Goal: Task Accomplishment & Management: Manage account settings

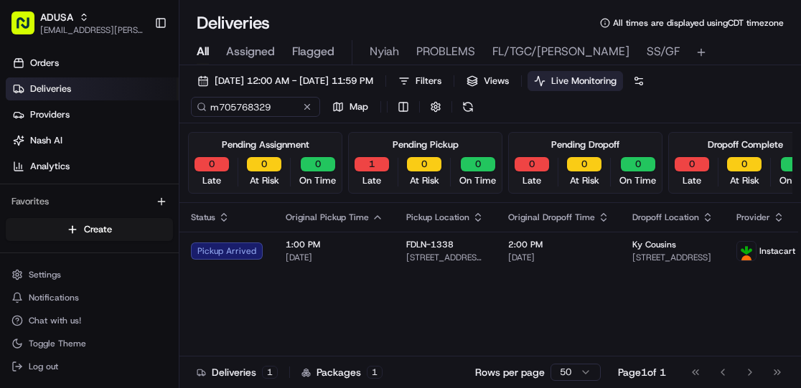
click at [309, 103] on button at bounding box center [307, 107] width 14 height 14
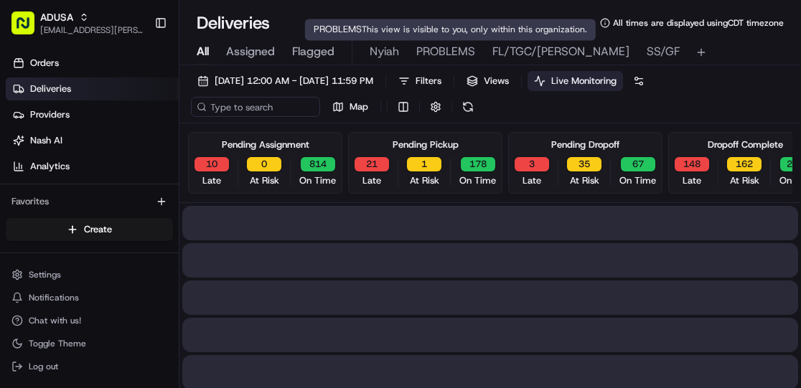
click at [437, 45] on span "PROBLEMS" at bounding box center [445, 51] width 59 height 17
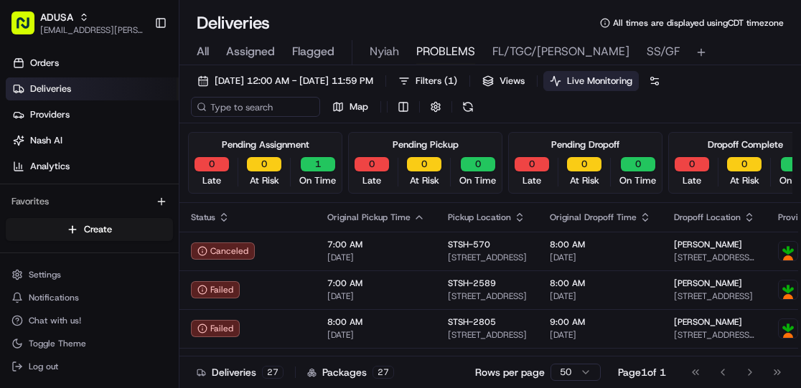
click at [436, 49] on span "PROBLEMS" at bounding box center [445, 51] width 59 height 17
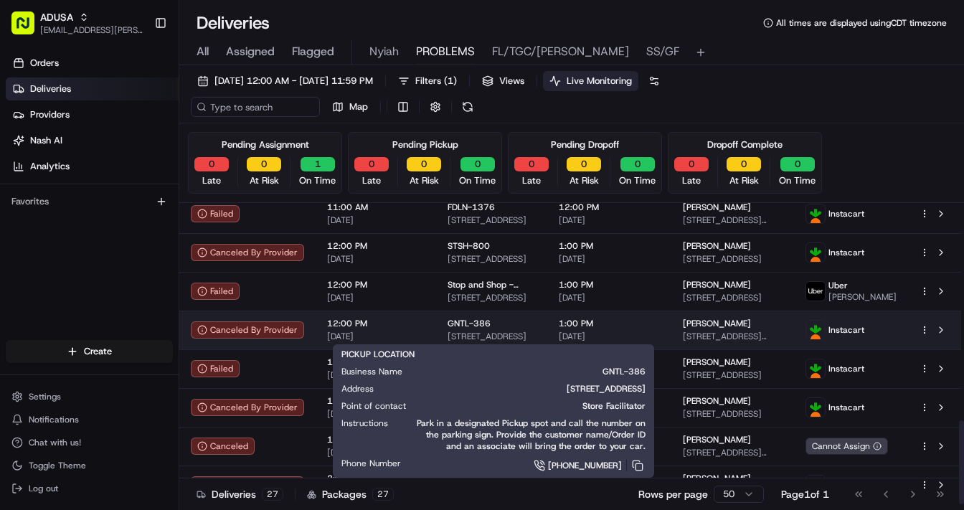
scroll to position [780, 0]
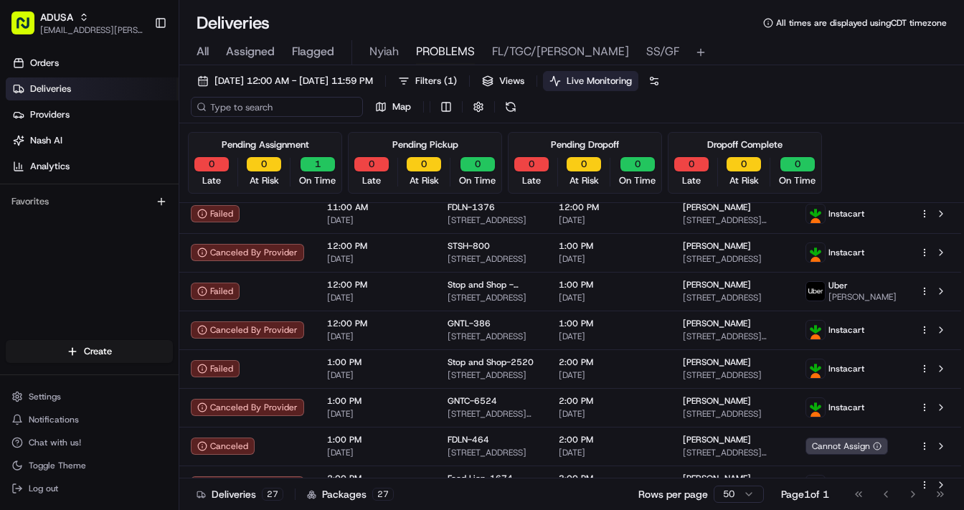
click at [265, 112] on input at bounding box center [277, 107] width 172 height 20
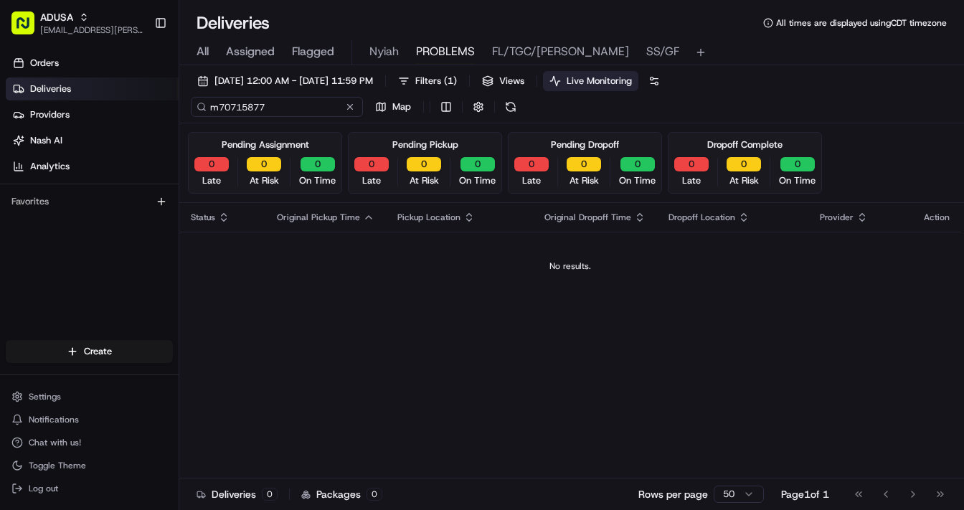
click at [275, 105] on input "m70715877" at bounding box center [277, 107] width 172 height 20
drag, startPoint x: 288, startPoint y: 106, endPoint x: 210, endPoint y: 103, distance: 77.5
click at [210, 103] on input "m7071587787" at bounding box center [277, 107] width 172 height 20
type input "m7071587787"
click at [198, 55] on span "All" at bounding box center [203, 51] width 12 height 17
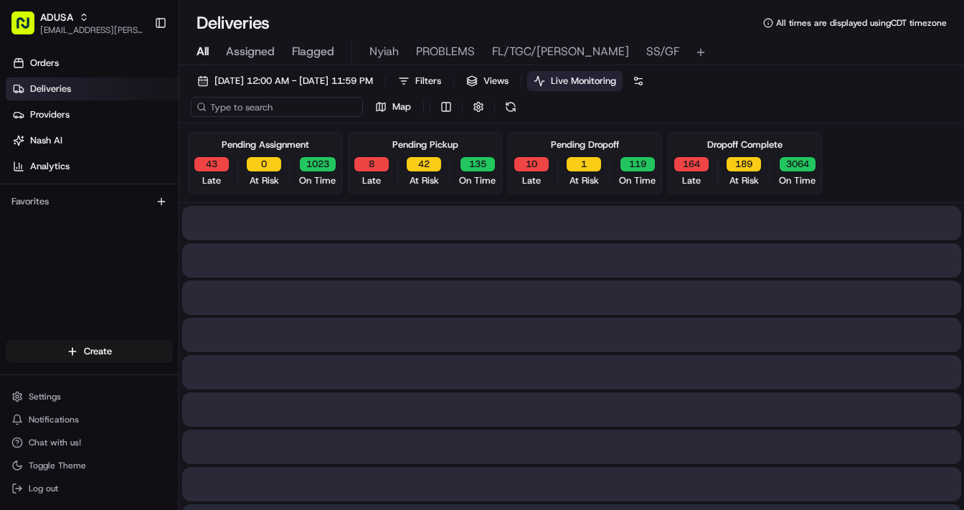
click at [250, 109] on input at bounding box center [277, 107] width 172 height 20
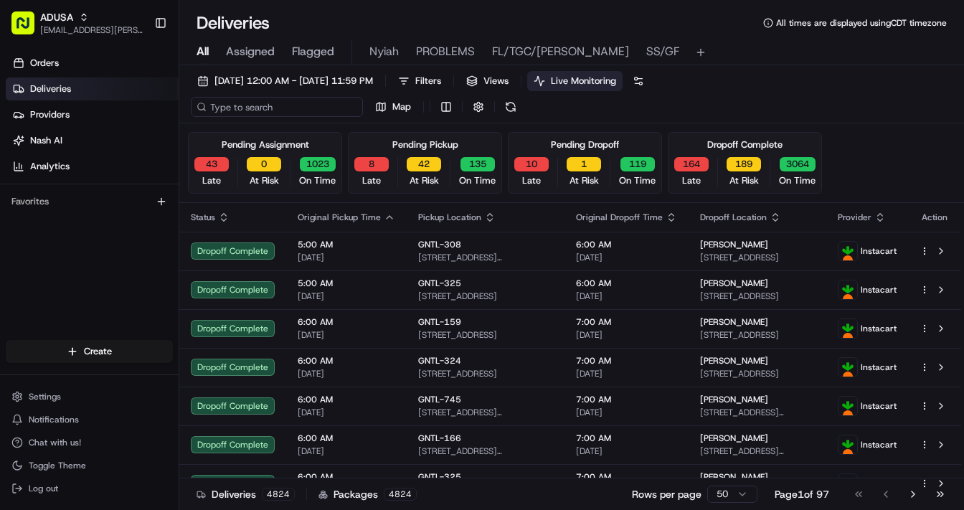
paste input "m7071587787"
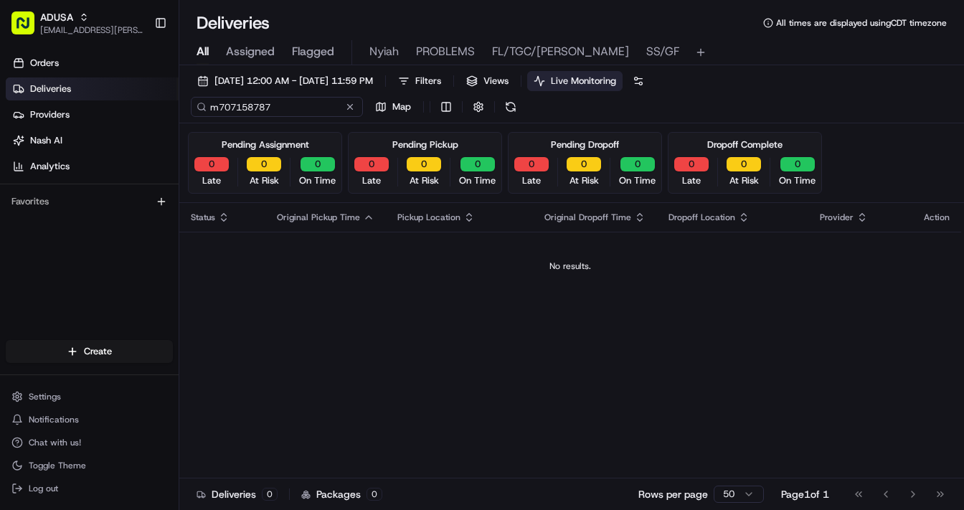
drag, startPoint x: 296, startPoint y: 106, endPoint x: 209, endPoint y: 110, distance: 86.9
click at [209, 110] on input "m707158787" at bounding box center [277, 107] width 172 height 20
type input "m707158787"
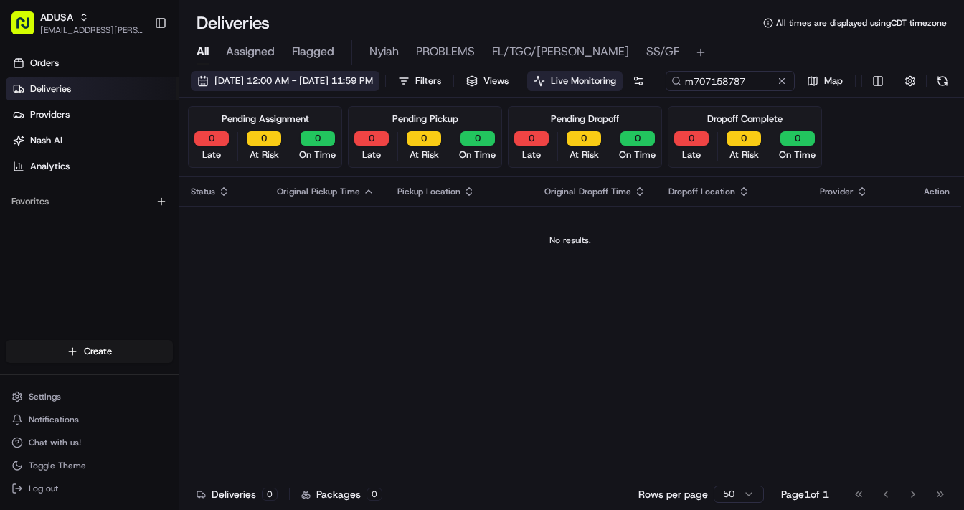
click at [298, 82] on span "[DATE] 12:00 AM - [DATE] 11:59 PM" at bounding box center [293, 81] width 159 height 13
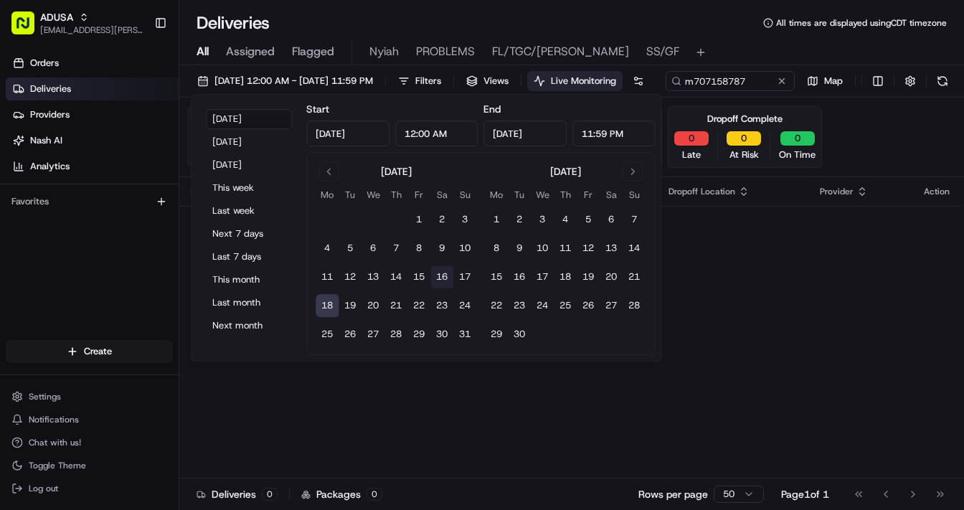
click at [442, 273] on button "16" at bounding box center [441, 276] width 23 height 23
type input "Aug 16, 2025"
click at [800, 91] on div "08/16/2025 12:00 AM - 08/16/2025 11:59 PM Filters Views Live Monitoring m707158…" at bounding box center [571, 84] width 785 height 27
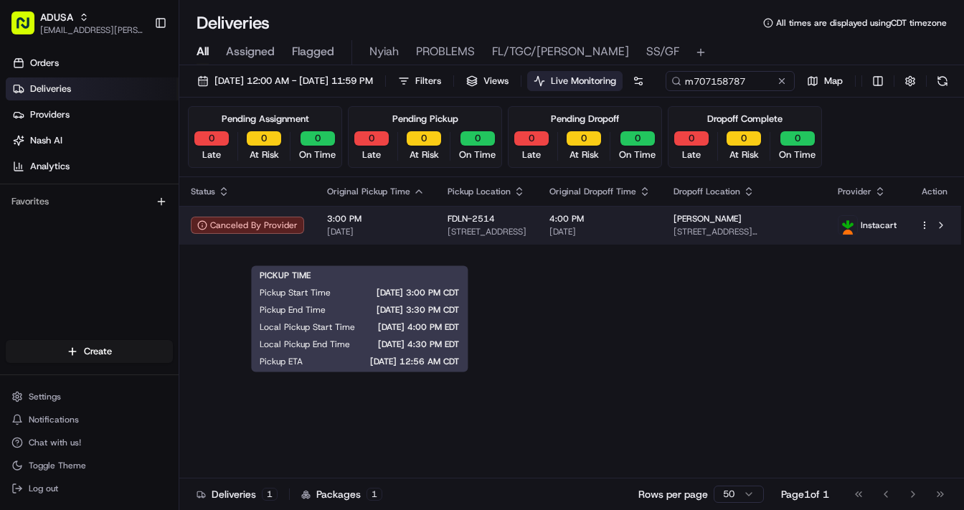
click at [398, 237] on span "08/16/2025" at bounding box center [376, 231] width 98 height 11
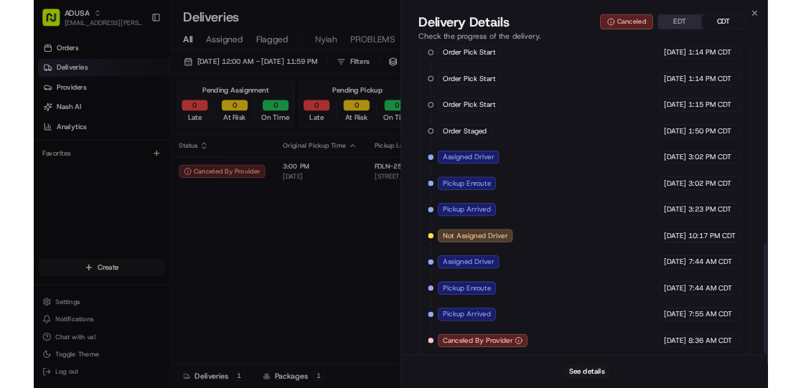
scroll to position [726, 0]
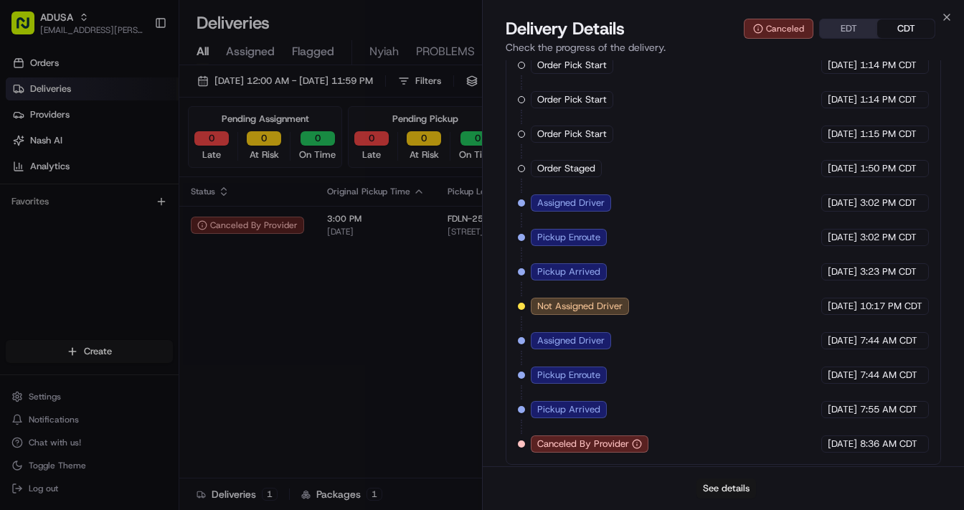
click at [739, 387] on button "See details" at bounding box center [727, 488] width 60 height 20
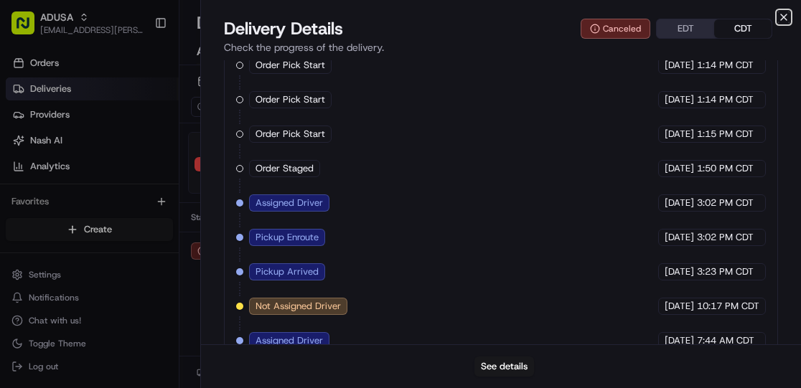
click at [782, 16] on icon "button" at bounding box center [783, 17] width 6 height 6
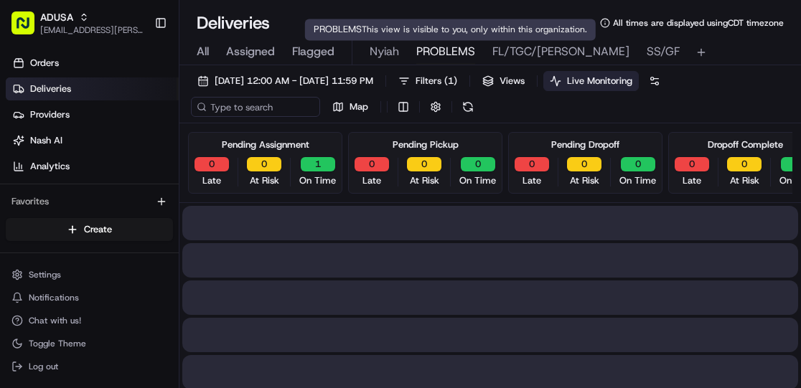
click at [446, 49] on span "PROBLEMS" at bounding box center [445, 51] width 59 height 17
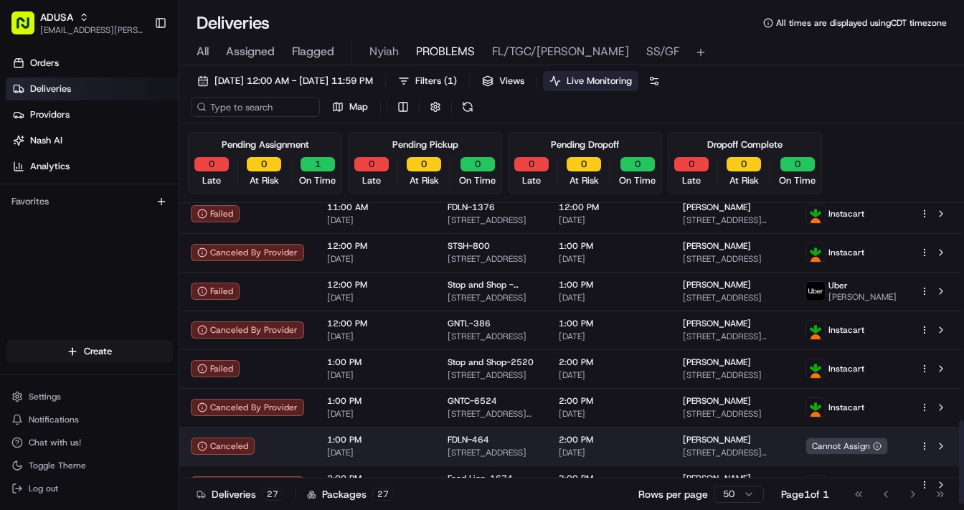
scroll to position [780, 0]
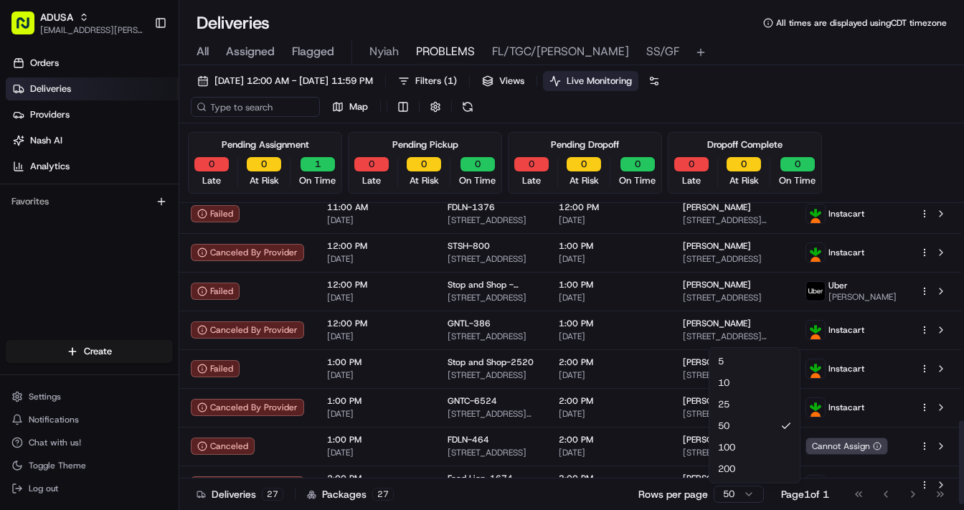
click at [749, 387] on html "ADUSA lanyia.patton@adusa.com Toggle Sidebar Orders Deliveries Providers Nash A…" at bounding box center [482, 255] width 964 height 510
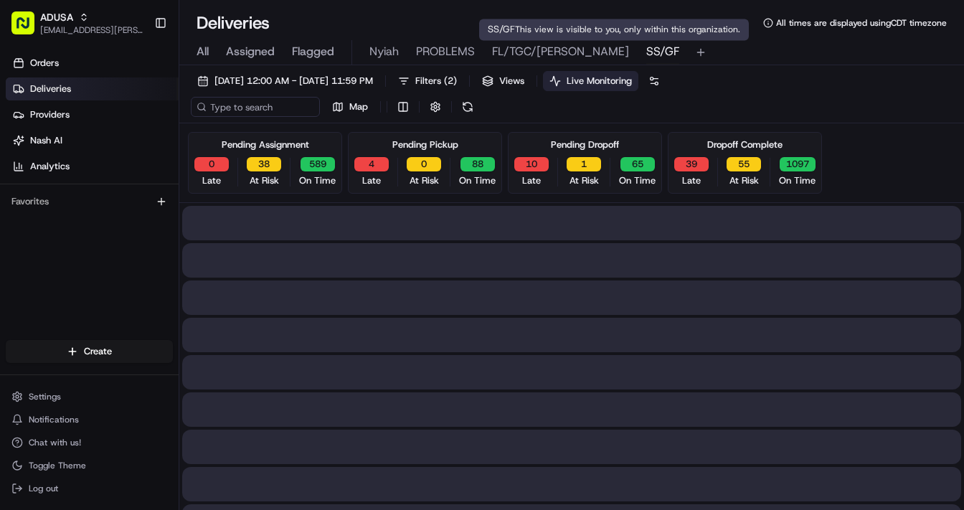
click at [646, 52] on span "SS/GF" at bounding box center [662, 51] width 33 height 17
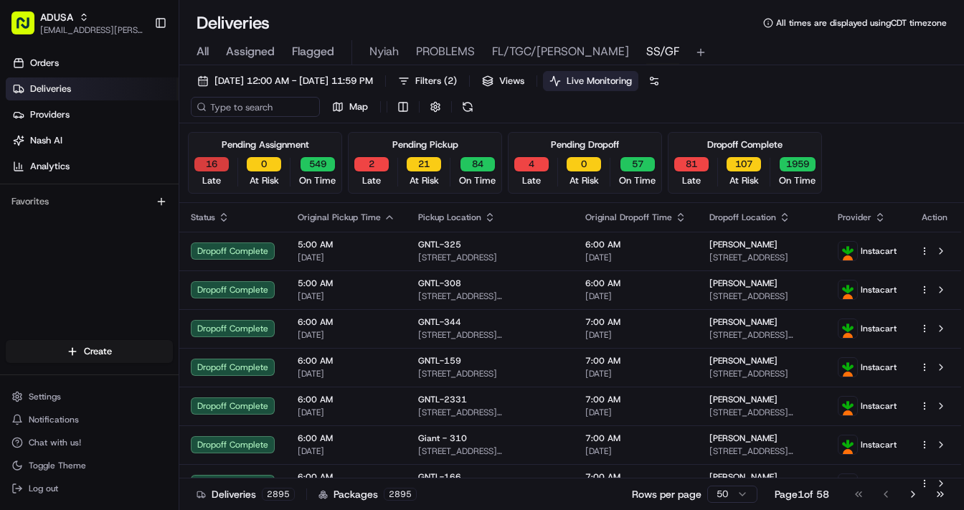
click at [217, 164] on button "16" at bounding box center [211, 164] width 34 height 14
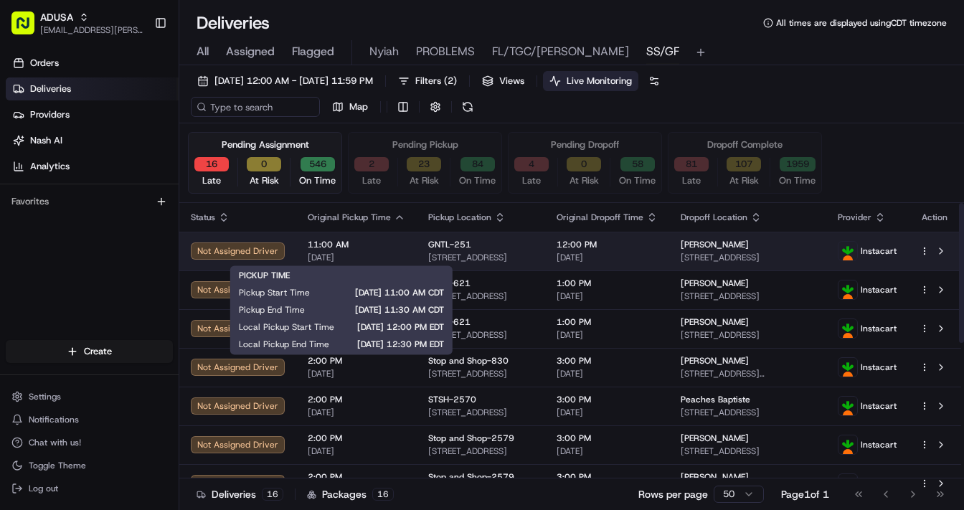
click at [391, 244] on span "11:00 AM" at bounding box center [357, 244] width 98 height 11
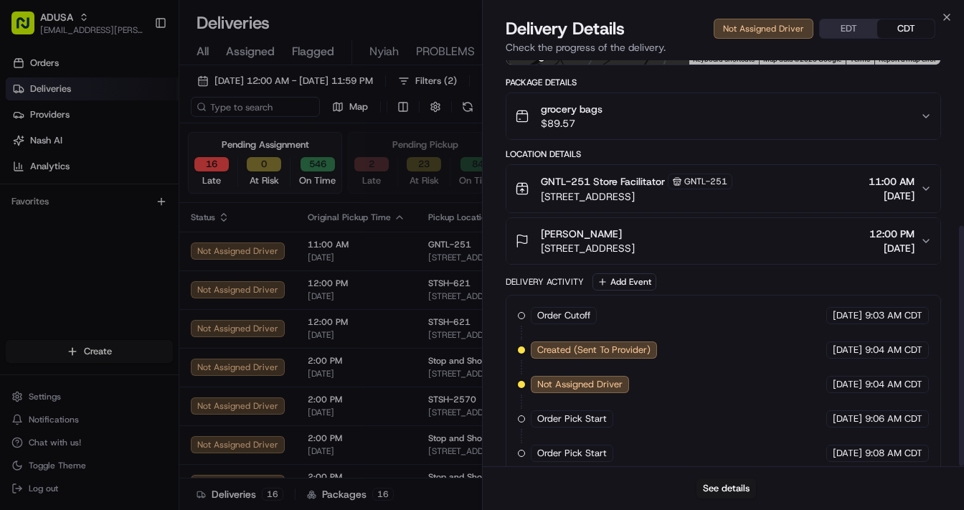
scroll to position [279, 0]
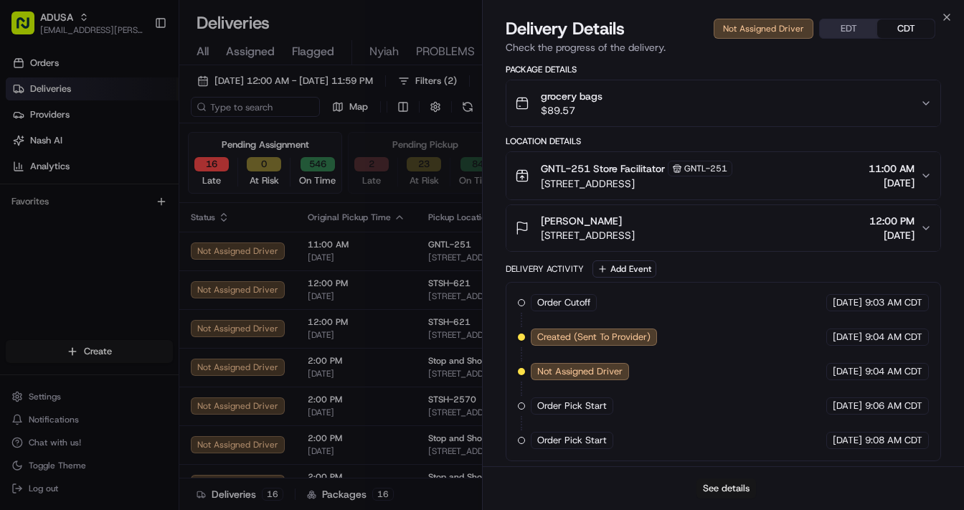
click at [720, 387] on button "See details" at bounding box center [727, 488] width 60 height 20
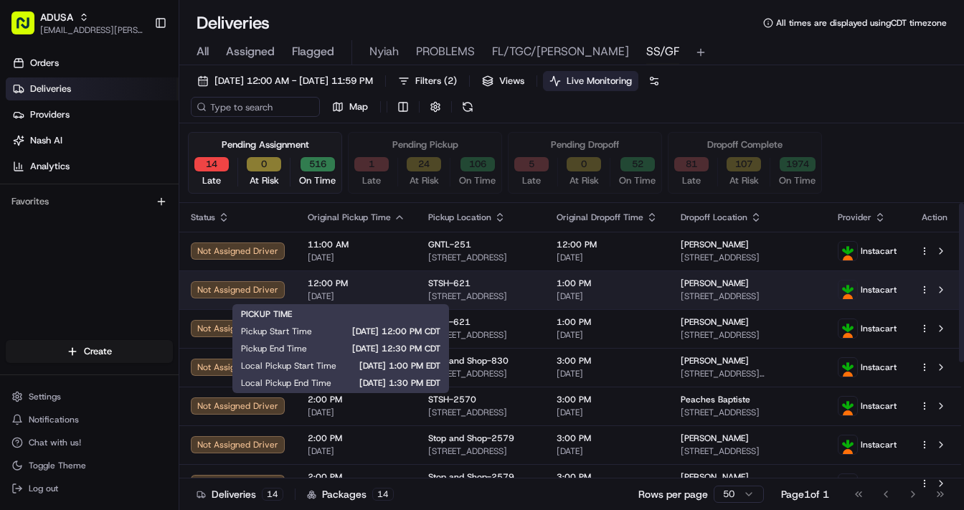
click at [390, 293] on span "[DATE]" at bounding box center [357, 296] width 98 height 11
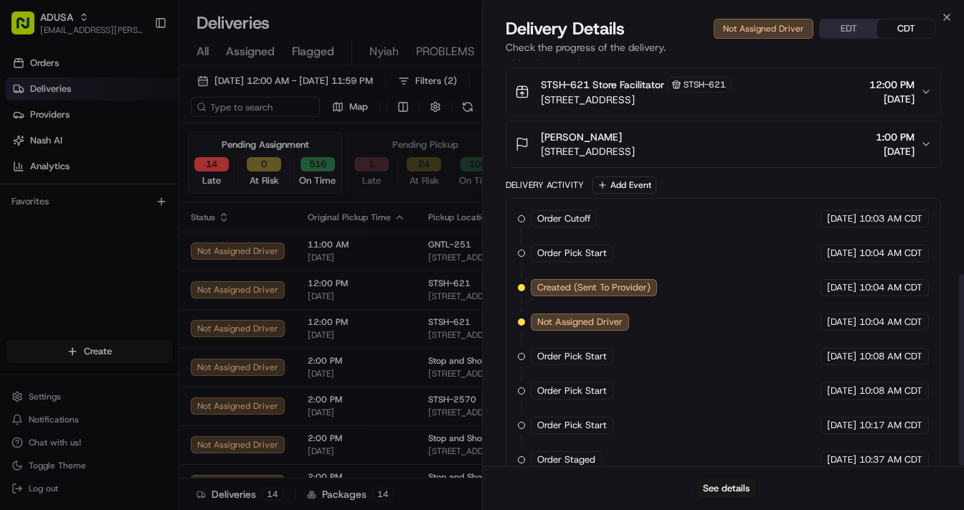
scroll to position [453, 0]
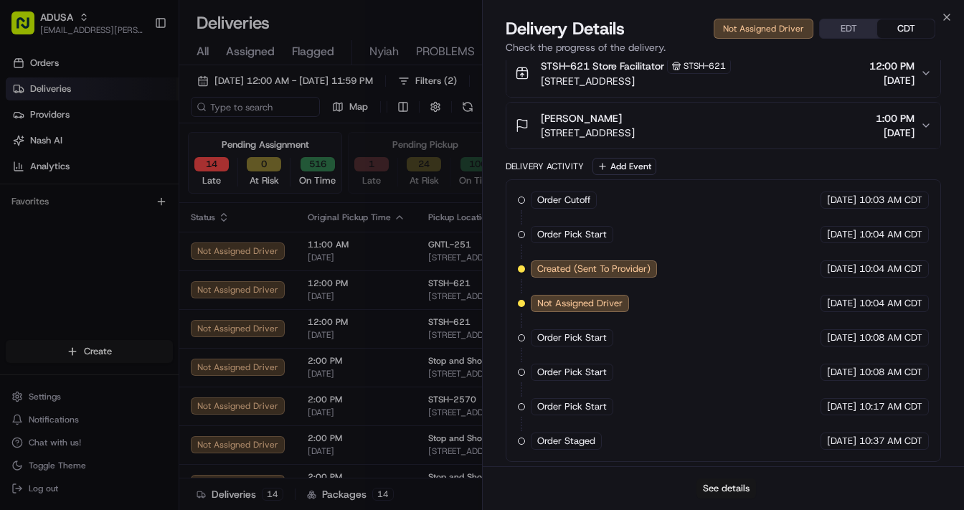
click at [717, 387] on button "See details" at bounding box center [727, 488] width 60 height 20
click at [800, 15] on icon "button" at bounding box center [946, 16] width 11 height 11
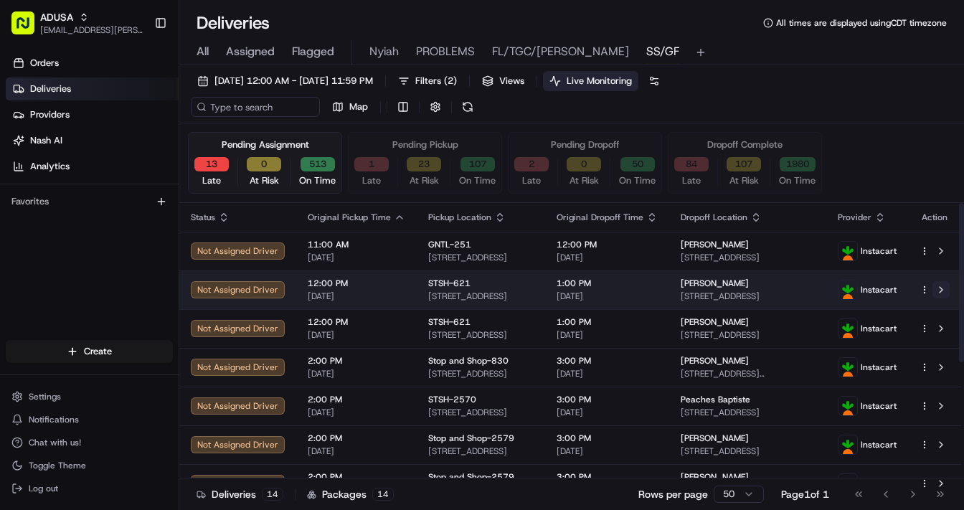
click at [800, 288] on button at bounding box center [941, 289] width 17 height 17
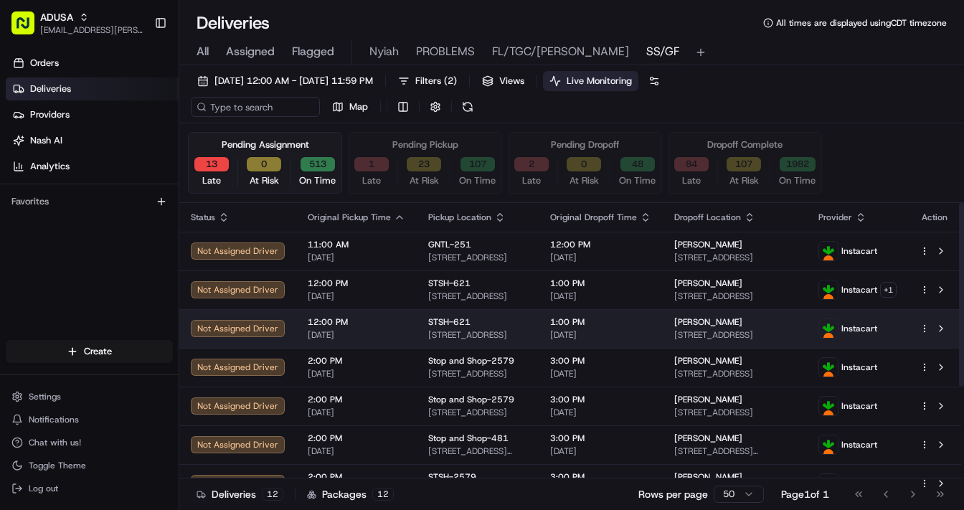
click at [393, 324] on span "12:00 PM" at bounding box center [357, 321] width 98 height 11
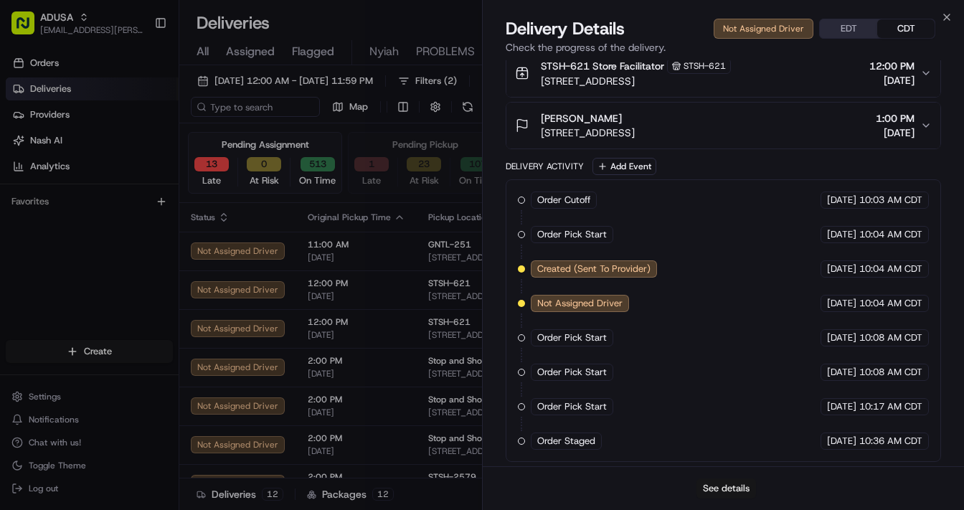
click at [726, 387] on button "See details" at bounding box center [727, 488] width 60 height 20
click at [800, 16] on icon "button" at bounding box center [946, 16] width 11 height 11
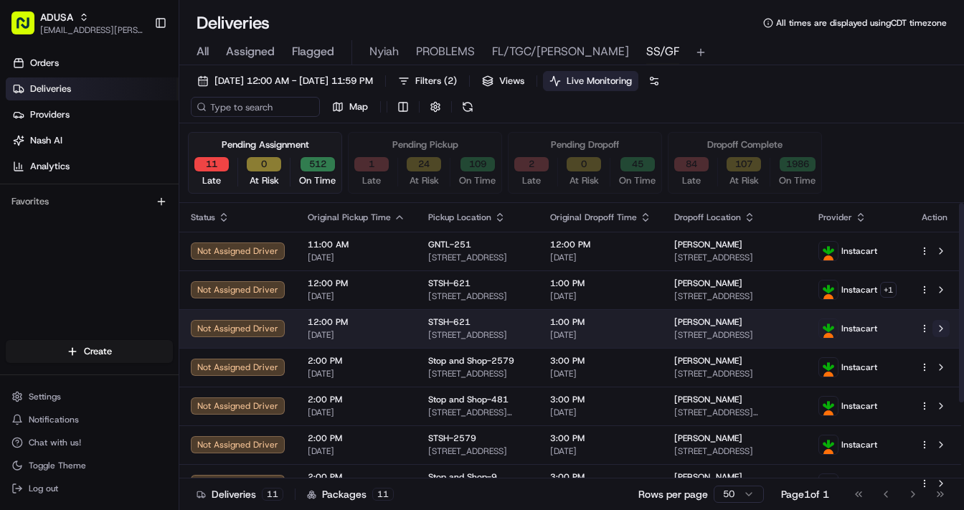
click at [800, 329] on button at bounding box center [941, 328] width 17 height 17
click at [715, 324] on span "[PERSON_NAME]" at bounding box center [708, 321] width 68 height 11
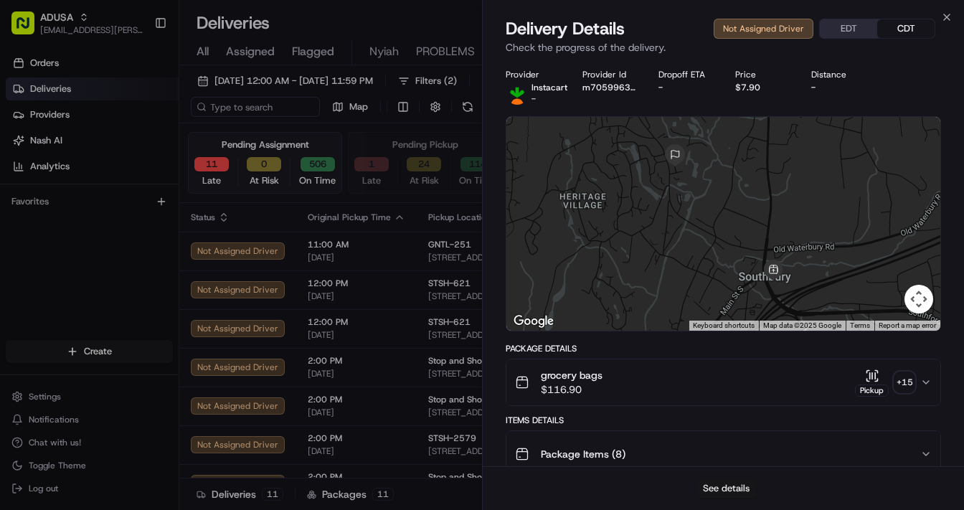
click at [712, 387] on button "See details" at bounding box center [727, 488] width 60 height 20
click at [800, 18] on icon "button" at bounding box center [947, 17] width 6 height 6
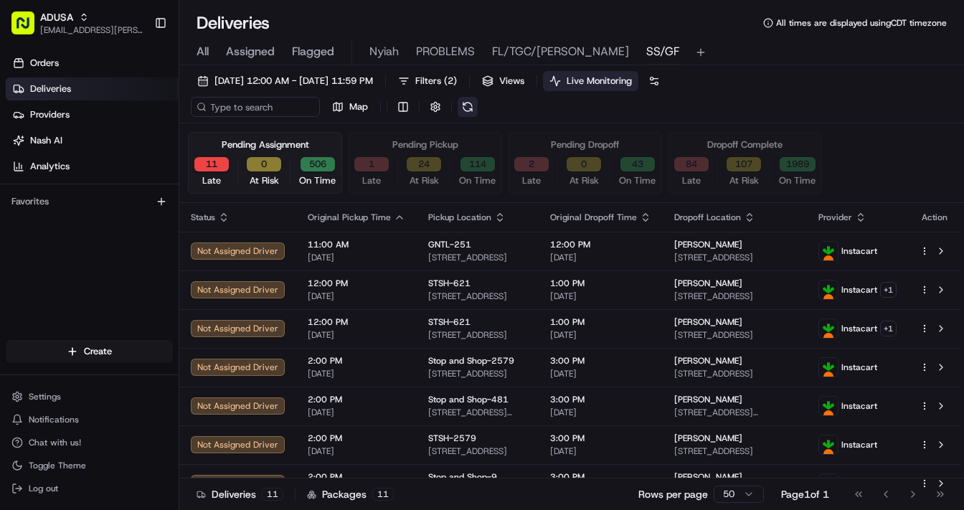
click at [468, 106] on button at bounding box center [468, 107] width 20 height 20
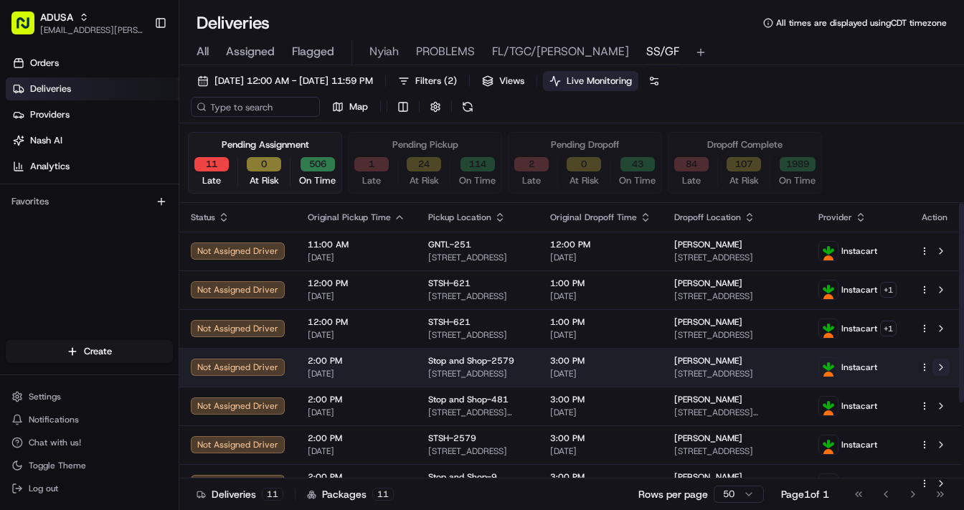
click at [800, 368] on button at bounding box center [941, 367] width 17 height 17
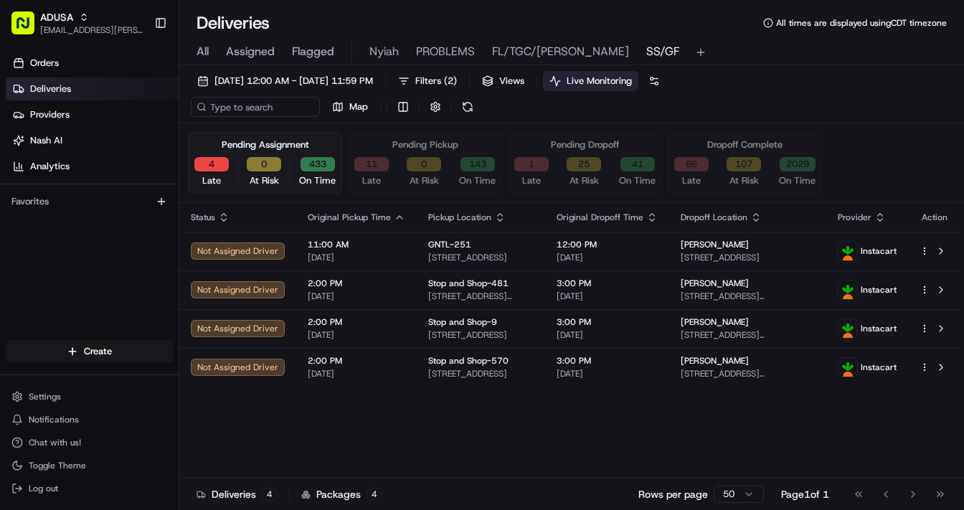
click at [646, 50] on span "SS/GF" at bounding box center [662, 51] width 33 height 17
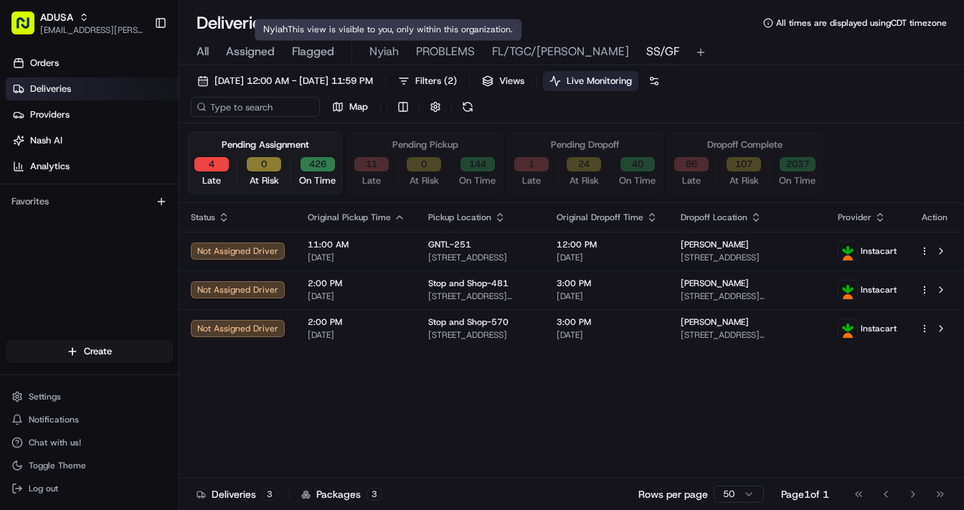
click at [387, 53] on span "Nyiah" at bounding box center [383, 51] width 29 height 17
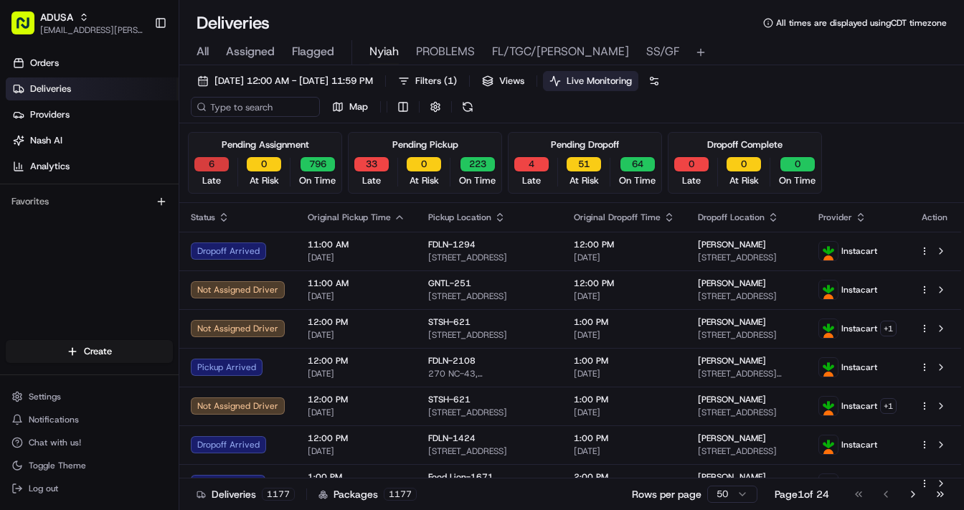
click at [212, 166] on button "6" at bounding box center [211, 164] width 34 height 14
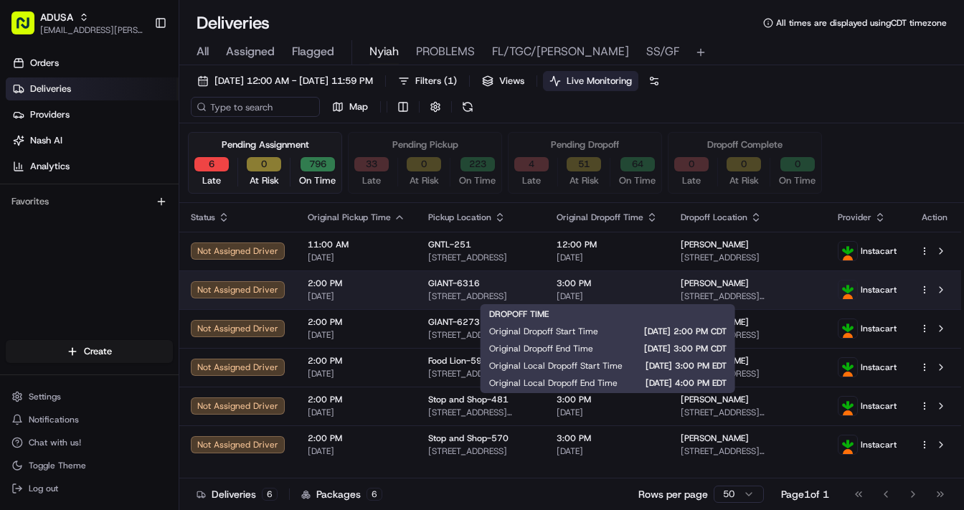
click at [654, 287] on span "3:00 PM" at bounding box center [607, 283] width 101 height 11
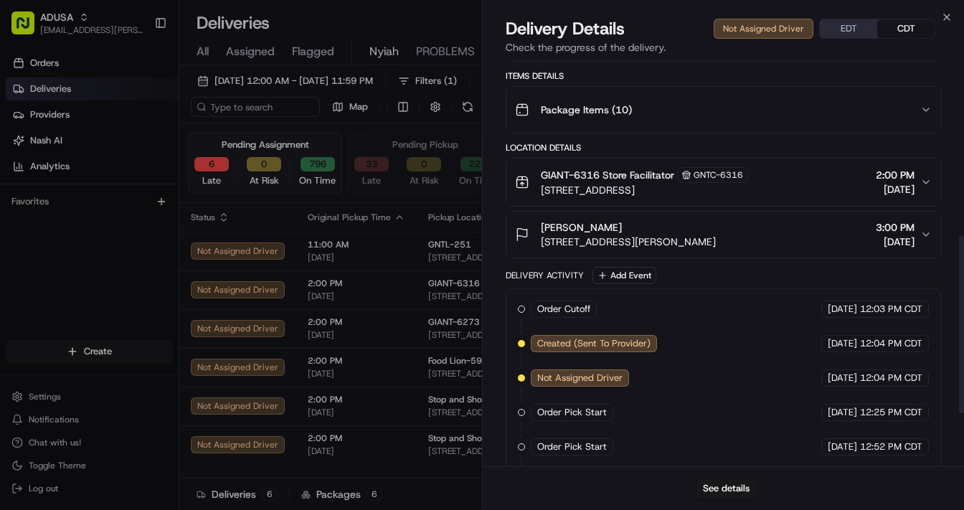
scroll to position [521, 0]
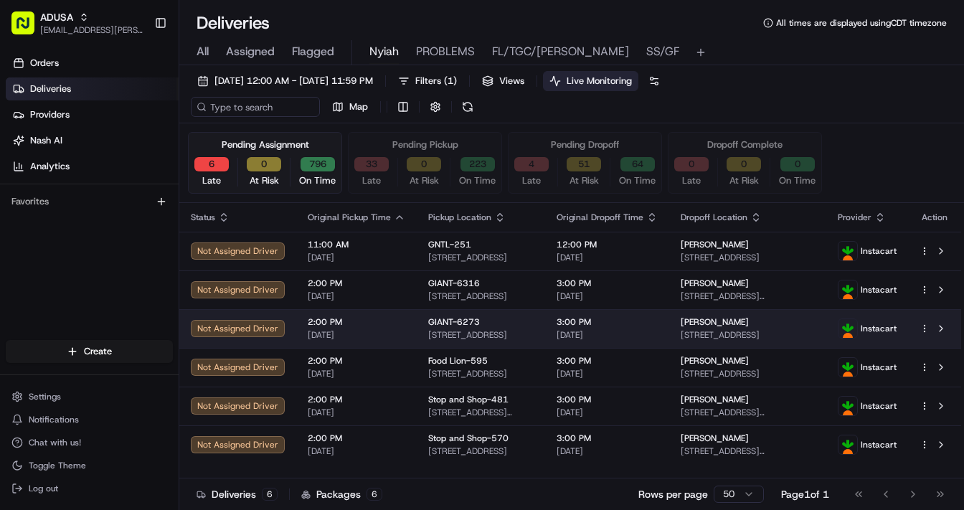
click at [390, 326] on span "2:00 PM" at bounding box center [357, 321] width 98 height 11
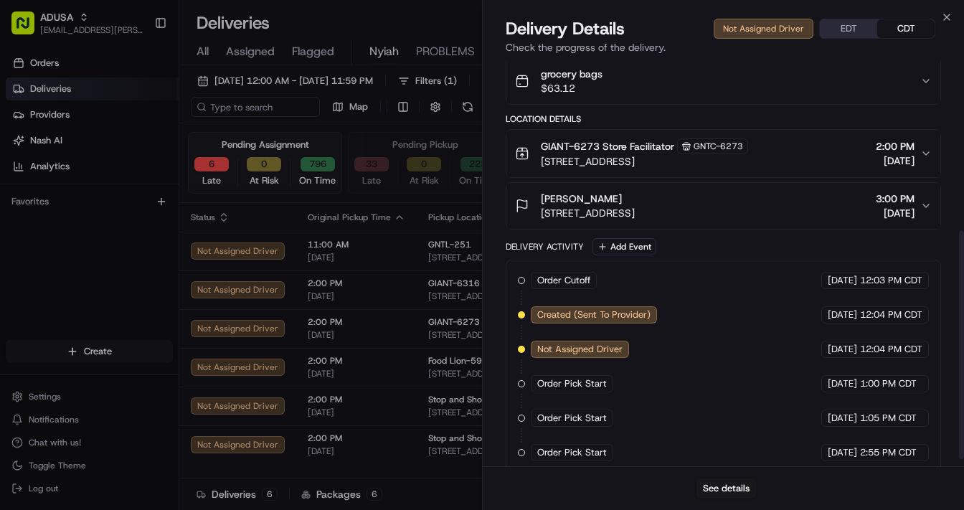
scroll to position [313, 0]
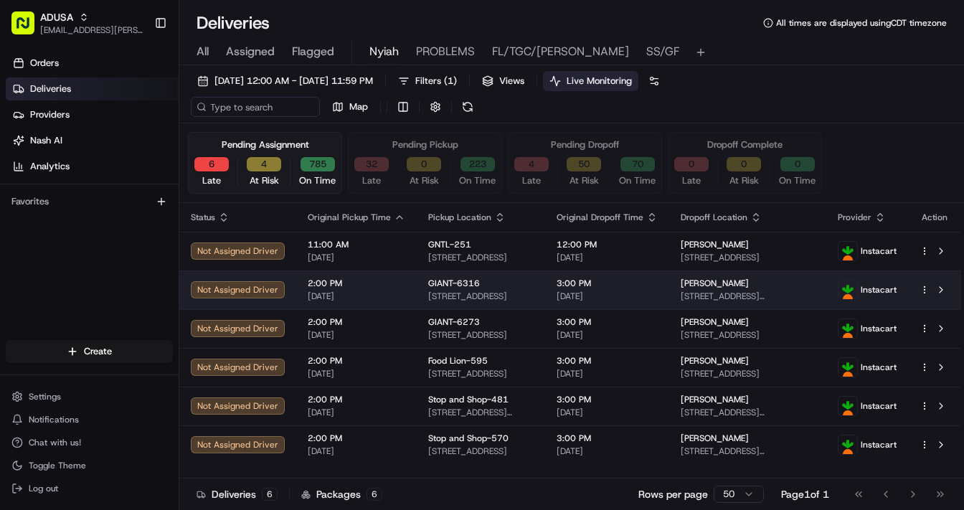
click at [384, 288] on span "2:00 PM" at bounding box center [357, 283] width 98 height 11
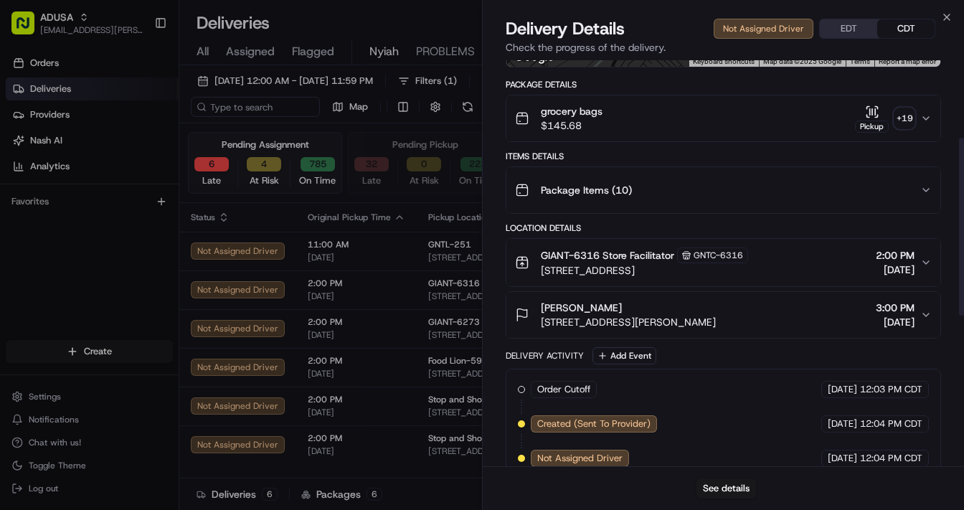
scroll to position [177, 0]
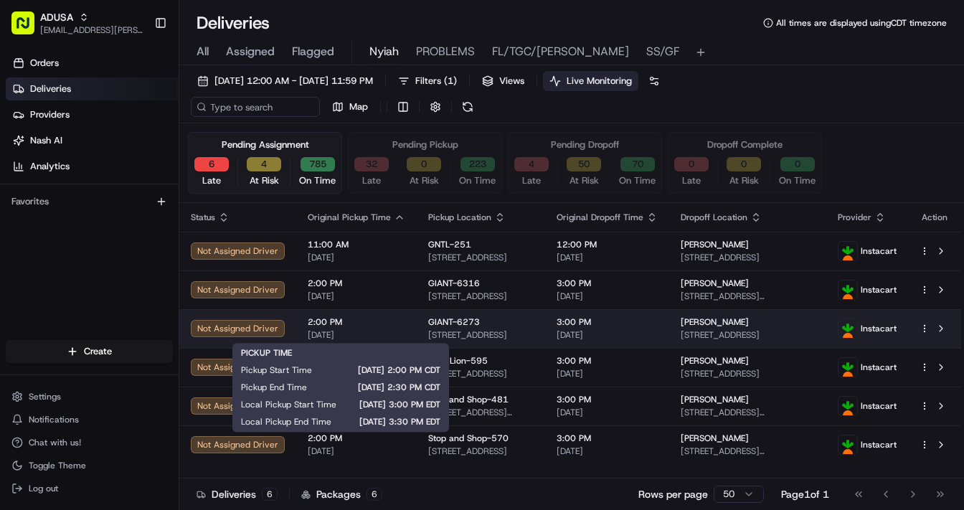
click at [376, 333] on span "[DATE]" at bounding box center [357, 334] width 98 height 11
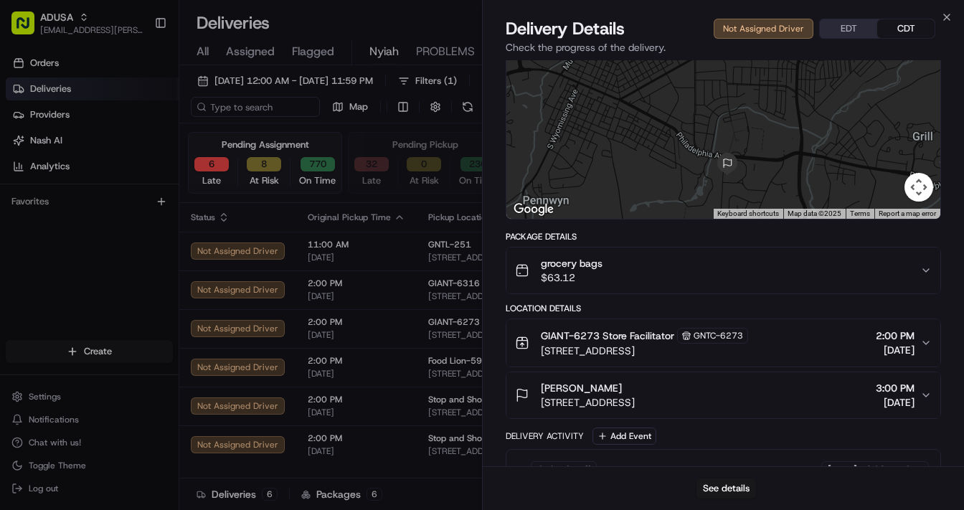
scroll to position [313, 0]
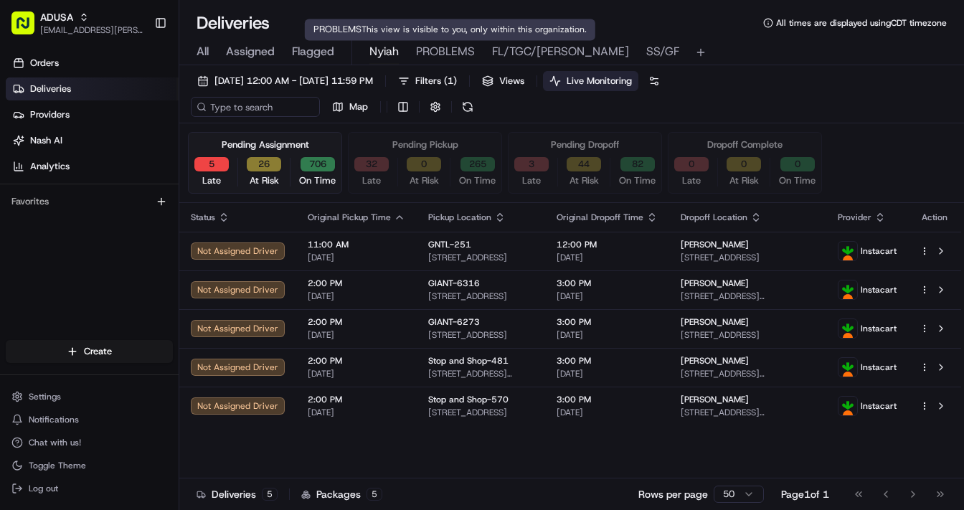
click at [439, 46] on span "PROBLEMS" at bounding box center [445, 51] width 59 height 17
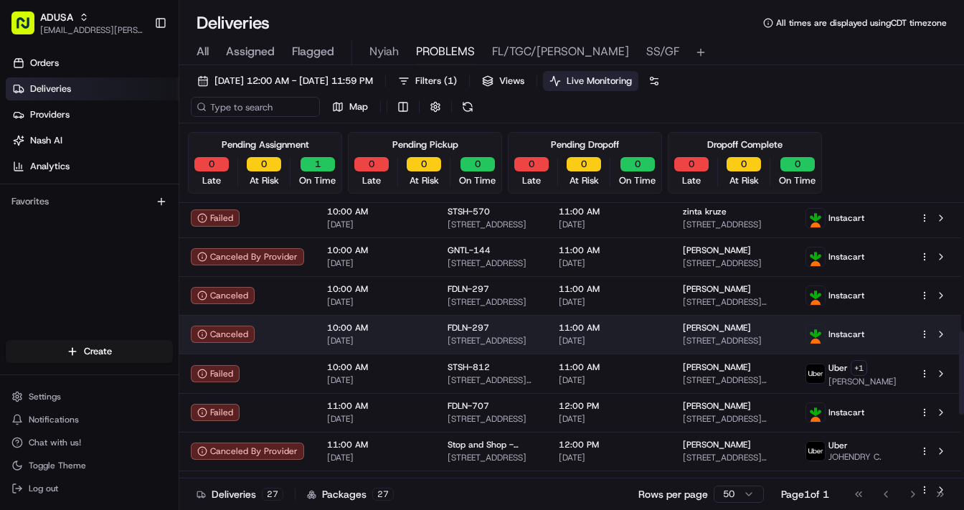
scroll to position [780, 0]
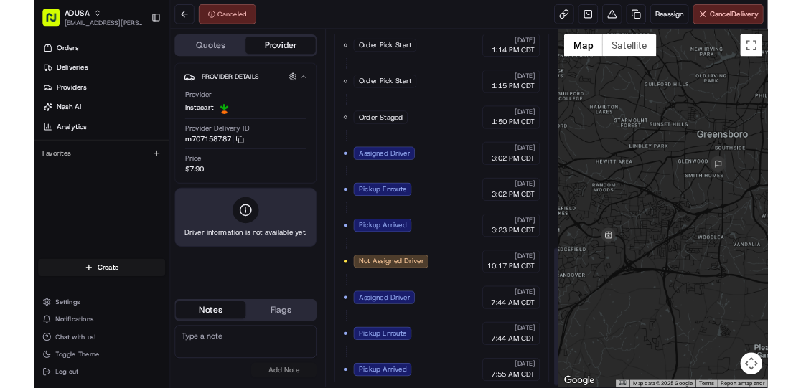
scroll to position [732, 0]
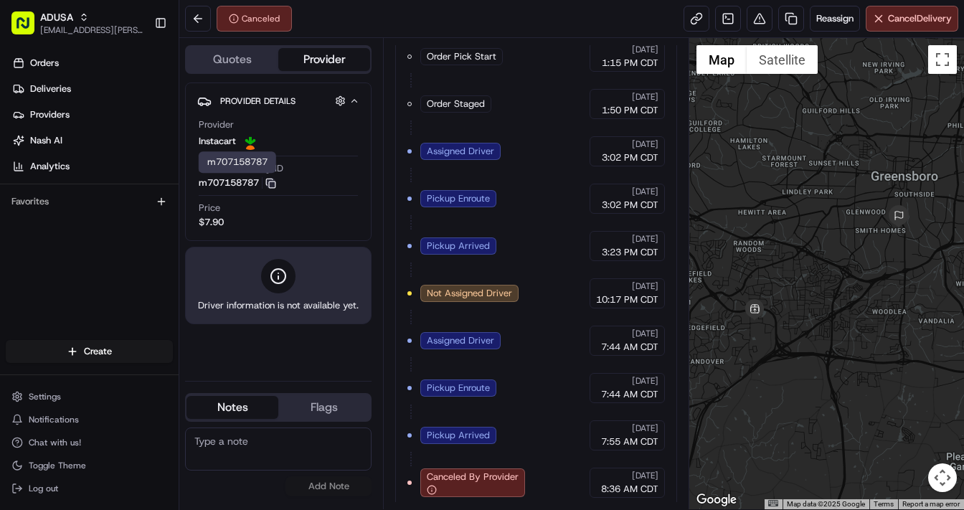
click at [273, 181] on rect "button" at bounding box center [272, 184] width 6 height 6
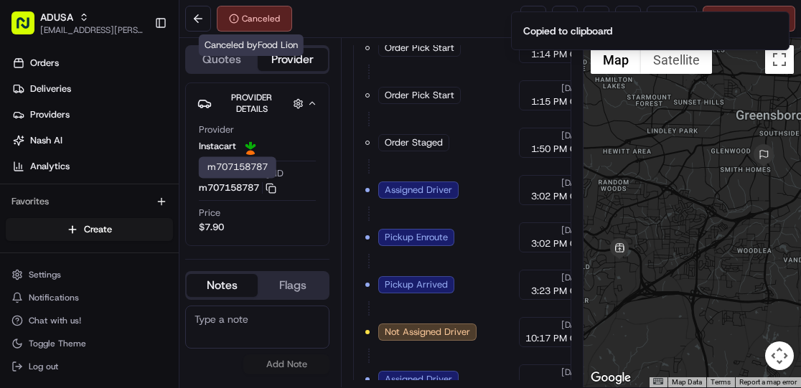
scroll to position [770, 0]
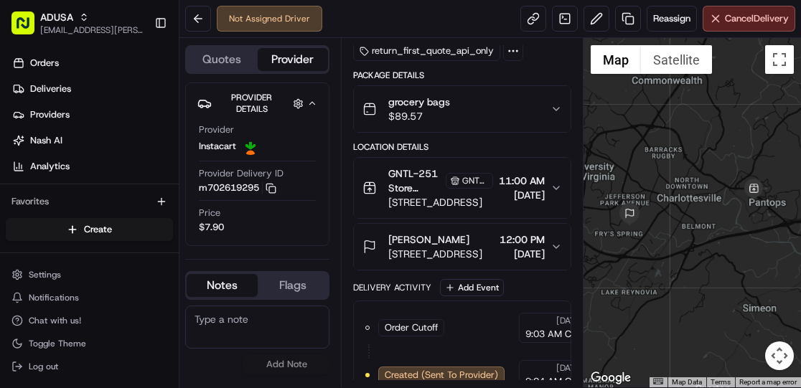
scroll to position [181, 0]
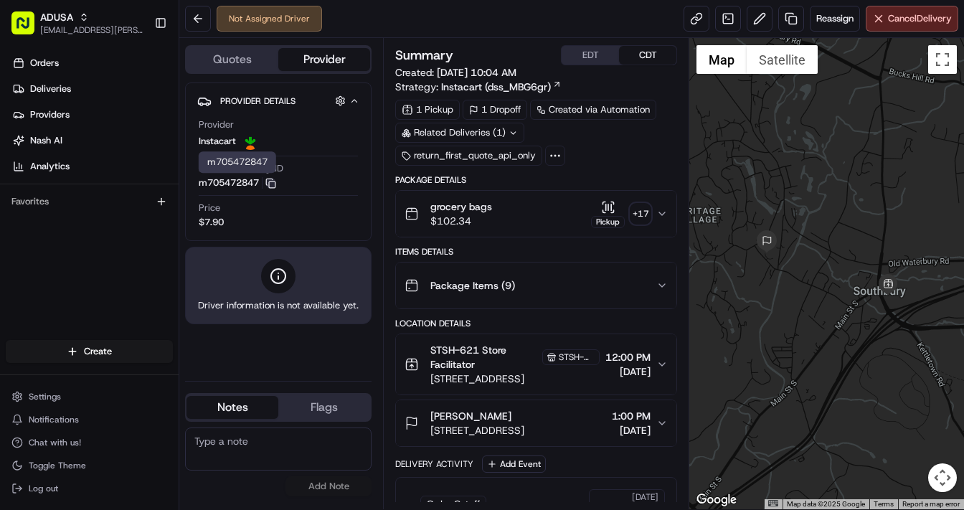
click at [273, 184] on icon "button" at bounding box center [270, 183] width 11 height 11
click at [828, 16] on span "Reassign" at bounding box center [834, 18] width 37 height 13
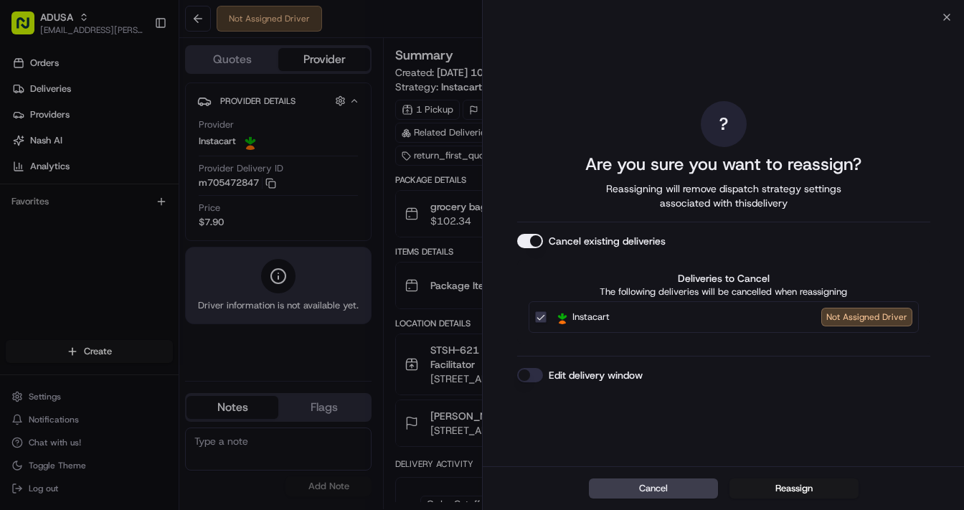
click at [530, 375] on button "Edit delivery window" at bounding box center [530, 375] width 26 height 14
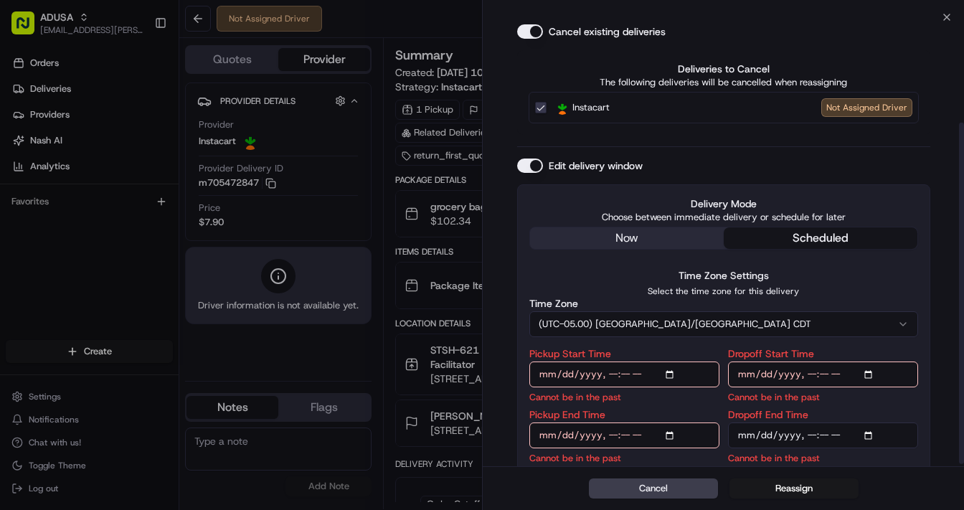
scroll to position [141, 0]
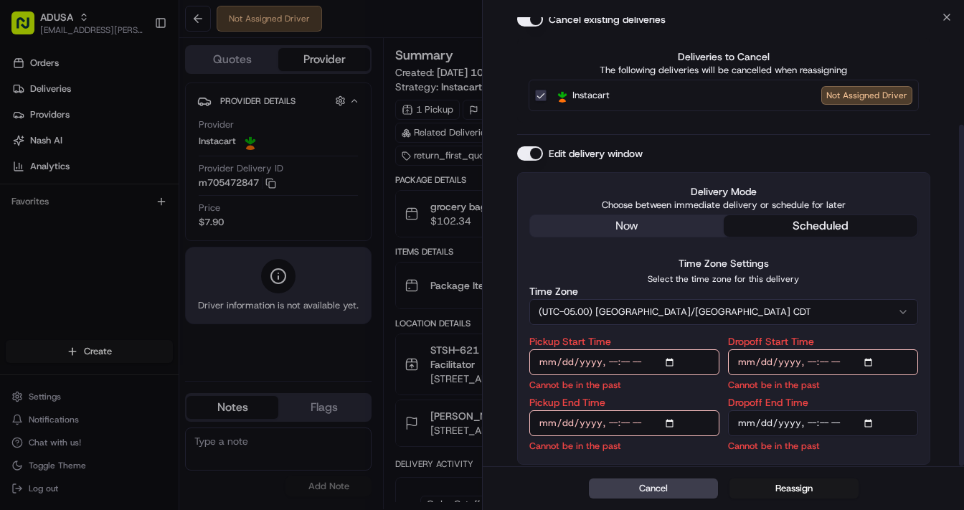
click at [669, 360] on input "Pickup Start Time" at bounding box center [624, 362] width 190 height 26
type input "2025-08-18T16:00"
click at [872, 362] on input "Dropoff Start Time" at bounding box center [823, 362] width 190 height 26
type input "2025-08-18T16:00"
click at [674, 423] on input "Pickup End Time" at bounding box center [624, 423] width 190 height 26
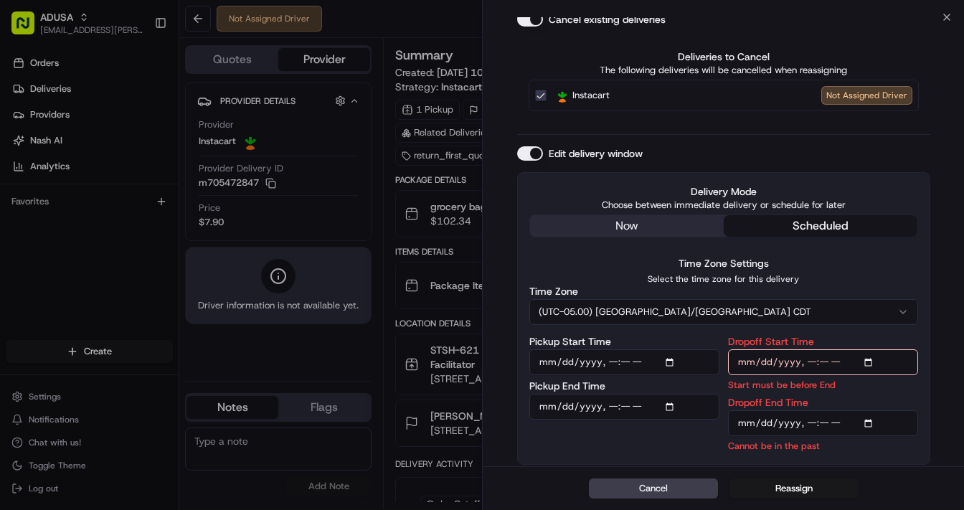
type input "2025-08-18T16:30"
click at [873, 424] on input "Dropoff End Time" at bounding box center [823, 423] width 190 height 26
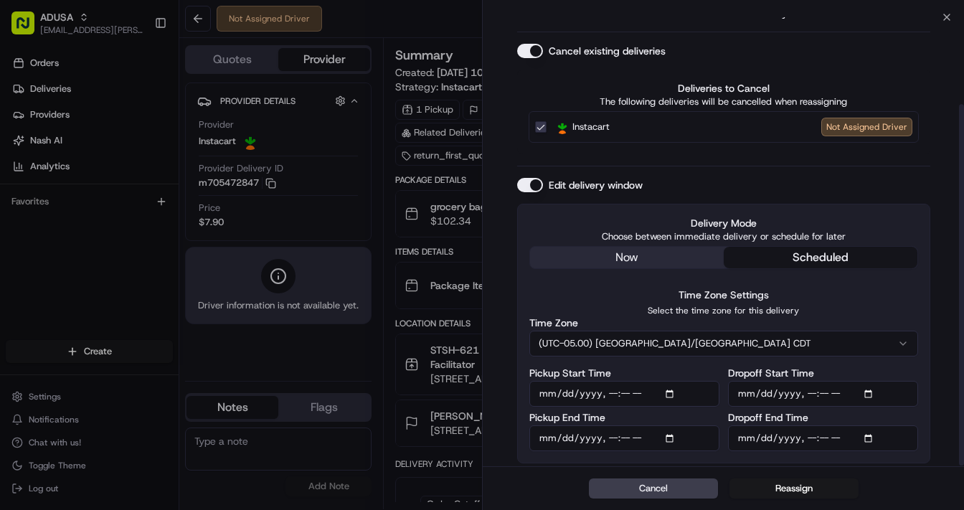
scroll to position [108, 0]
type input "2025-08-18T17:00"
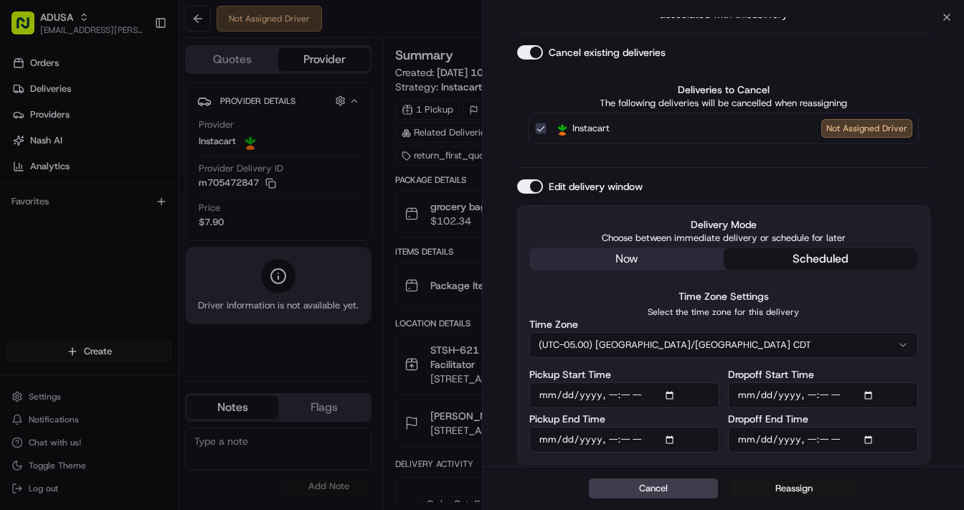
click at [794, 486] on button "Reassign" at bounding box center [794, 488] width 129 height 20
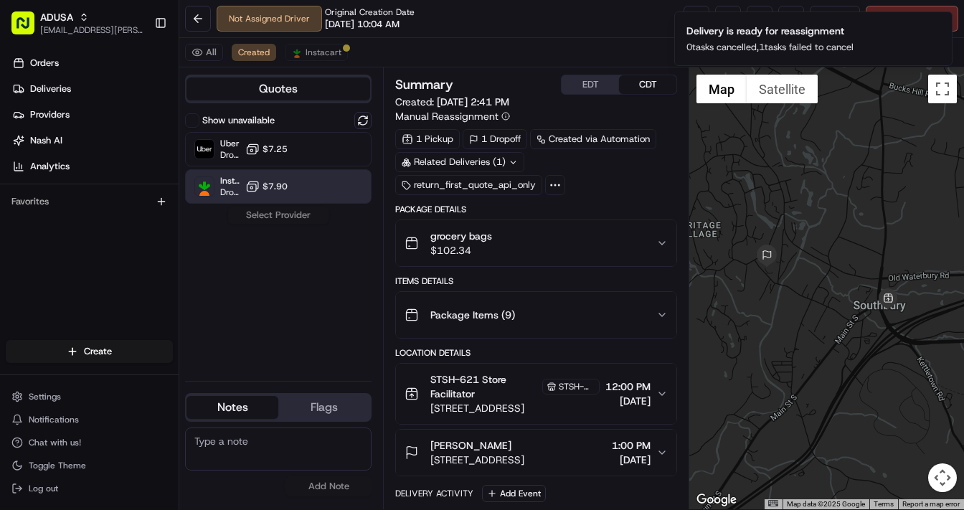
click at [263, 190] on button "$7.90" at bounding box center [266, 186] width 42 height 14
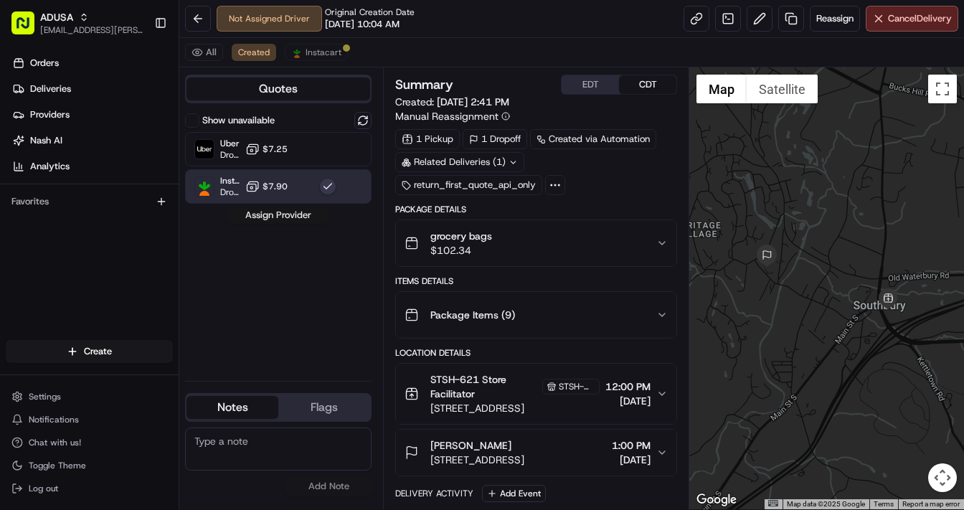
click at [280, 215] on button "Assign Provider" at bounding box center [278, 215] width 102 height 17
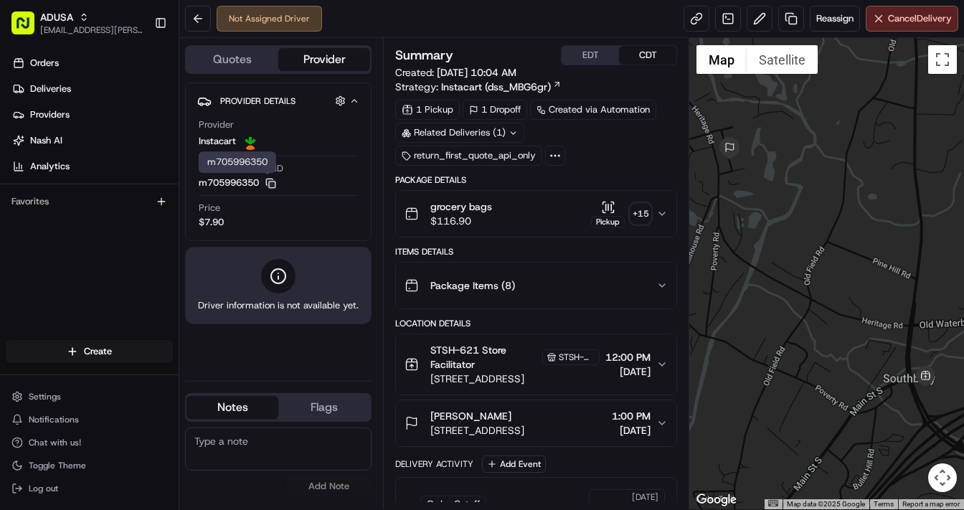
click at [273, 184] on icon "button" at bounding box center [270, 183] width 11 height 11
click at [834, 14] on span "Reassign" at bounding box center [834, 18] width 37 height 13
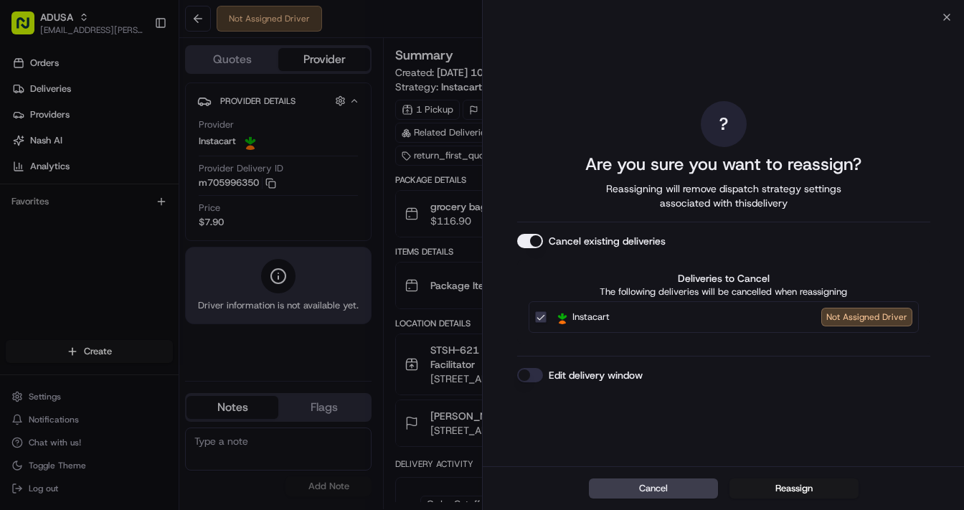
click at [534, 378] on button "Edit delivery window" at bounding box center [530, 375] width 26 height 14
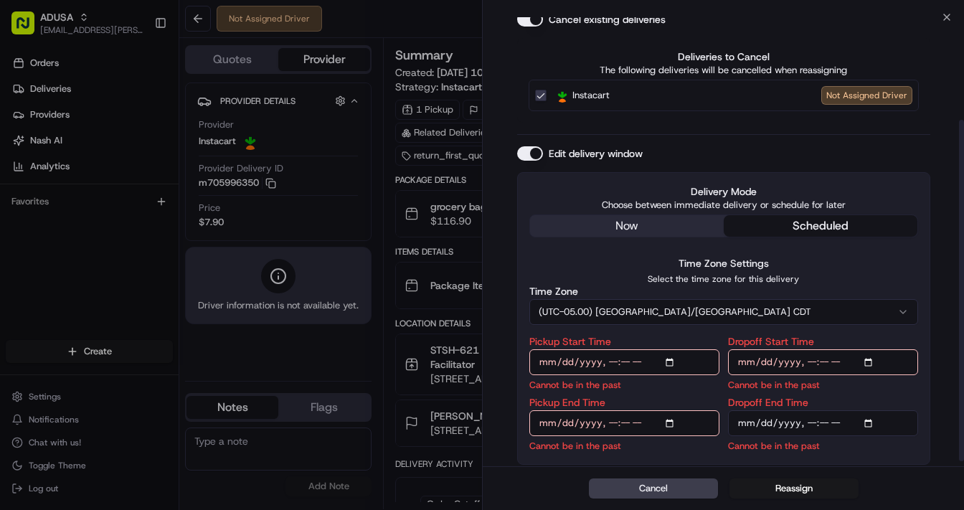
scroll to position [141, 0]
click at [669, 362] on input "Pickup Start Time" at bounding box center [624, 362] width 190 height 26
type input "[DATE]T16:00"
click at [870, 362] on input "Dropoff Start Time" at bounding box center [823, 362] width 190 height 26
type input "[DATE]T16:00"
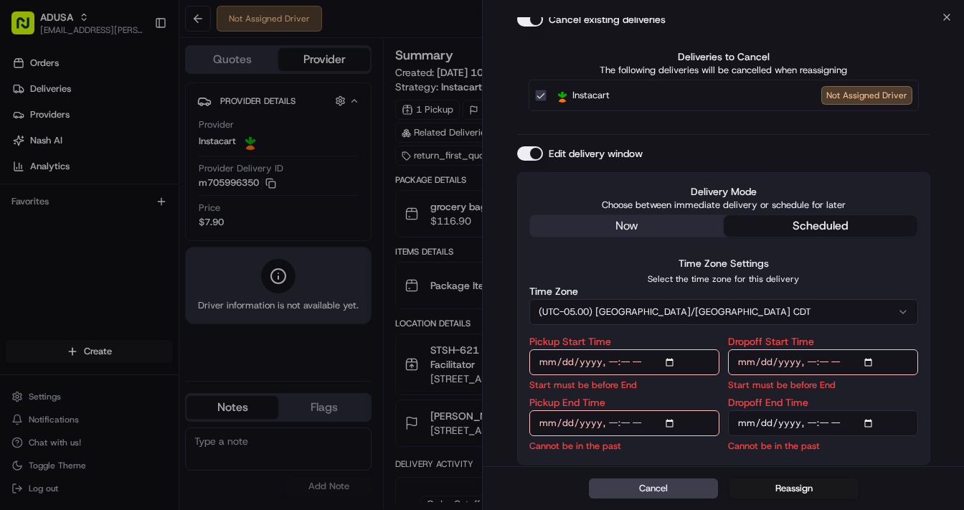
click at [671, 423] on input "Pickup End Time" at bounding box center [624, 423] width 190 height 26
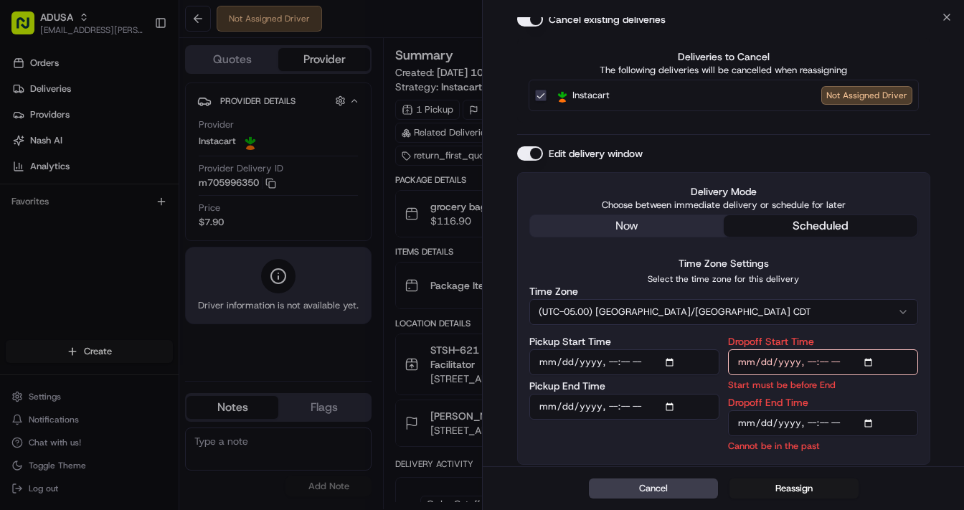
type input "[DATE]T16:30"
click at [869, 424] on input "Dropoff End Time" at bounding box center [823, 423] width 190 height 26
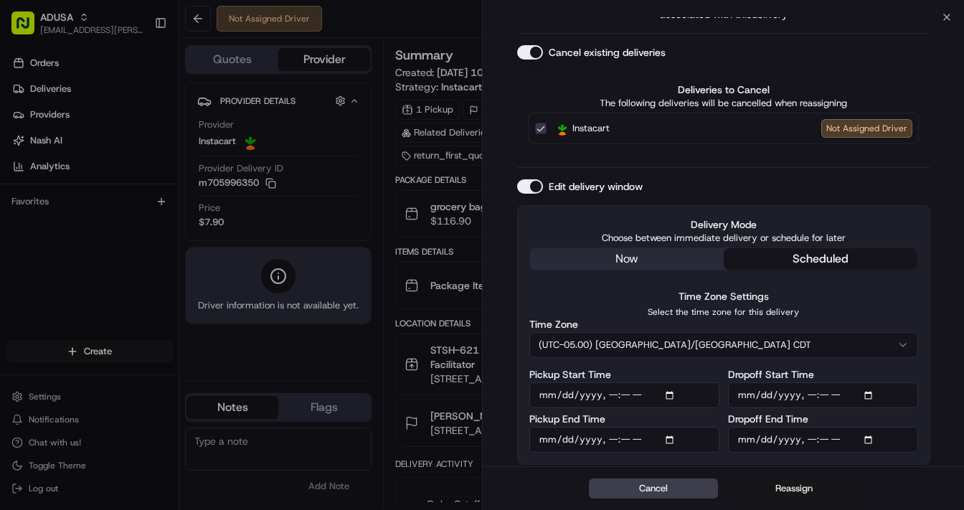
type input "[DATE]T17:00"
click at [792, 488] on button "Reassign" at bounding box center [794, 488] width 129 height 20
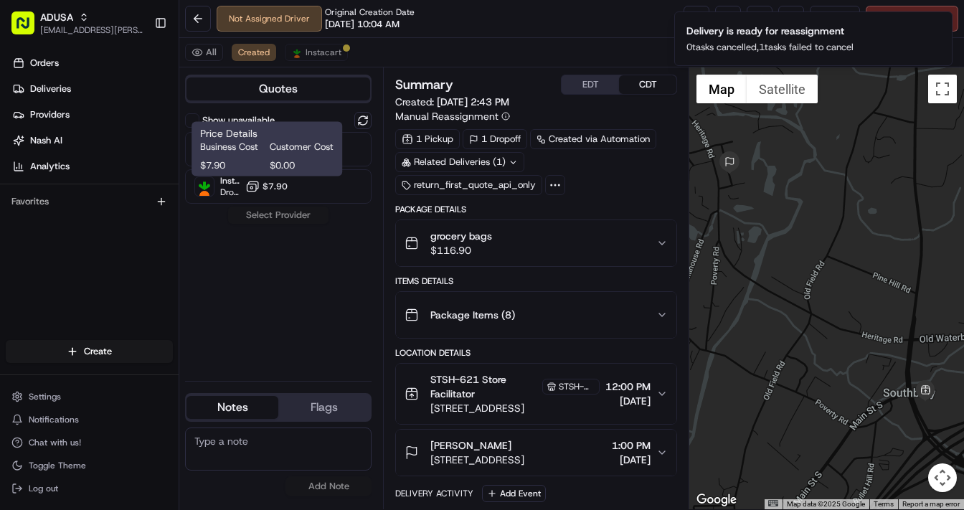
click at [270, 175] on div "Price Details Business Cost Customer Cost $7.90 $0.00 Price Details Business Co…" at bounding box center [267, 149] width 151 height 55
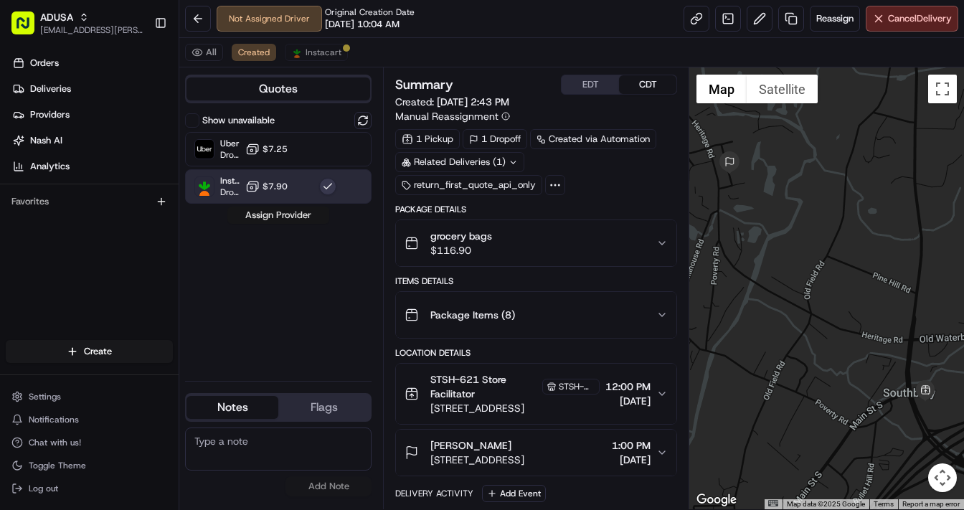
click at [283, 217] on button "Assign Provider" at bounding box center [278, 215] width 102 height 17
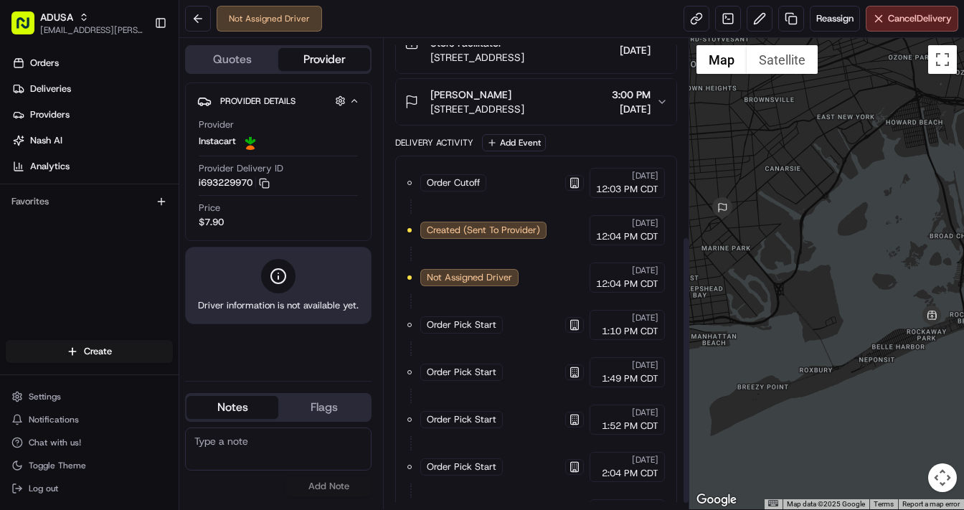
scroll to position [356, 0]
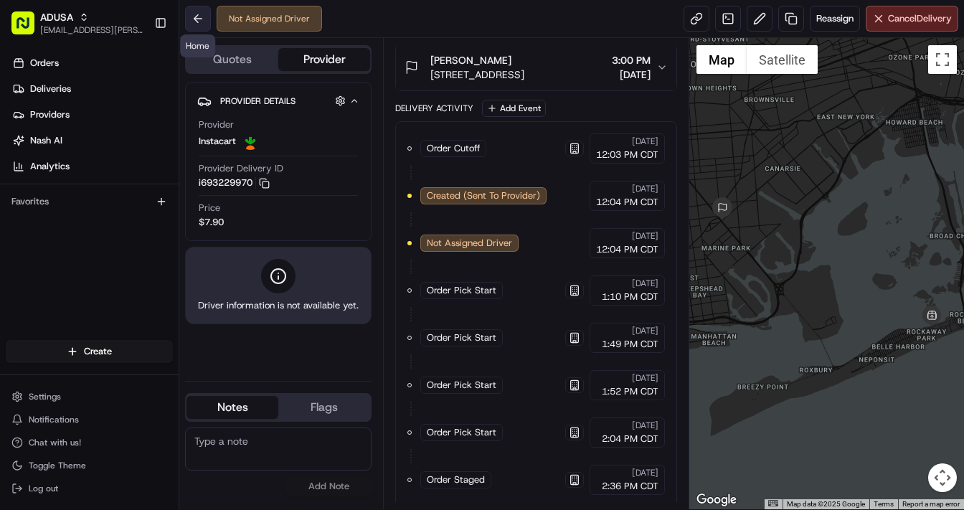
click at [195, 20] on button at bounding box center [198, 19] width 26 height 26
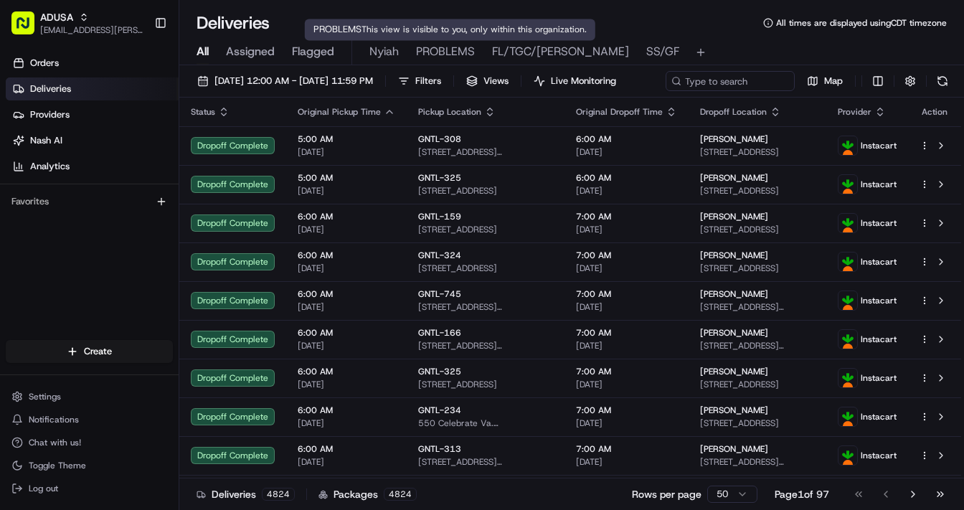
click at [444, 51] on span "PROBLEMS" at bounding box center [445, 51] width 59 height 17
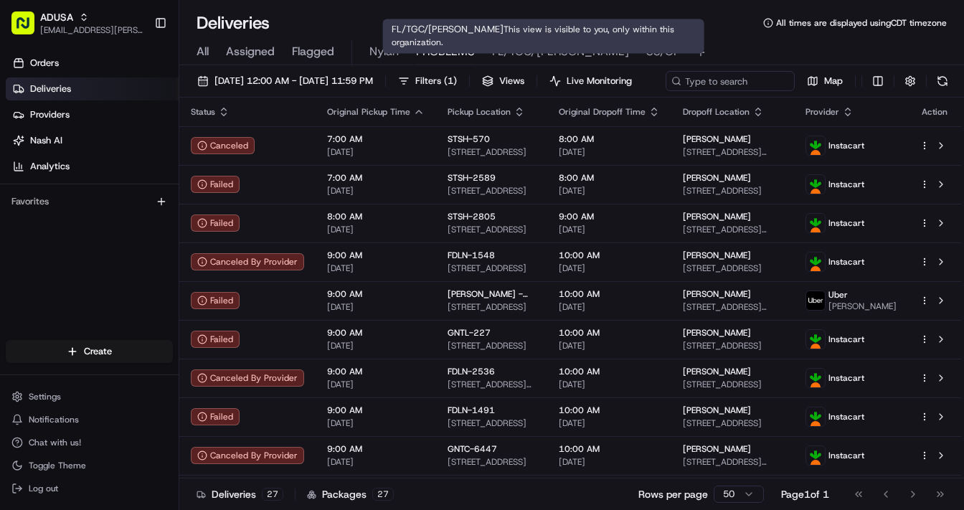
click at [519, 53] on span "FL/TGC/[PERSON_NAME]" at bounding box center [560, 51] width 137 height 17
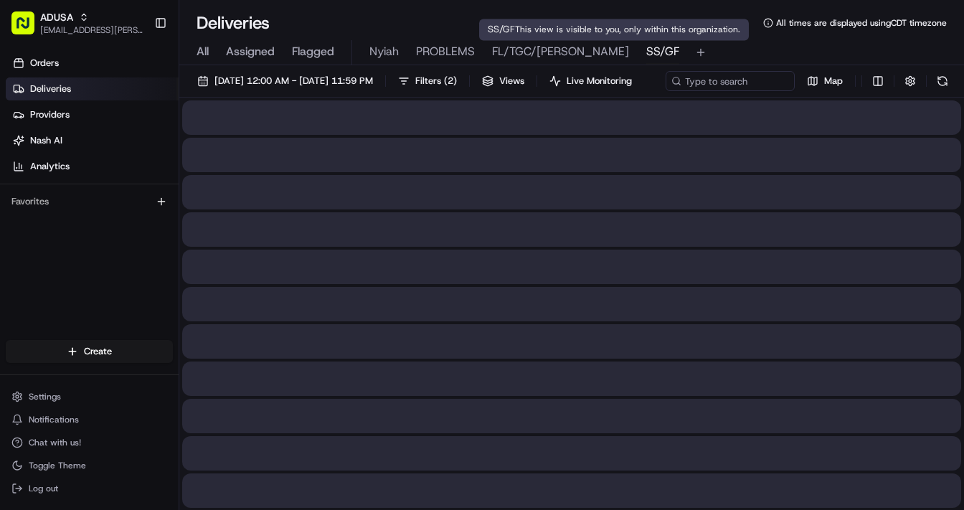
click at [646, 48] on span "SS/GF" at bounding box center [662, 51] width 33 height 17
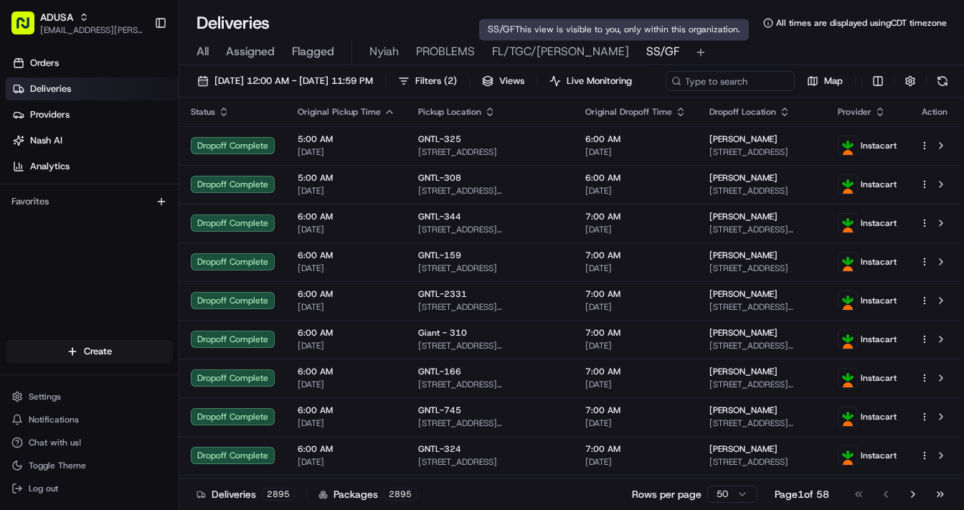
click at [646, 50] on span "SS/GF" at bounding box center [662, 51] width 33 height 17
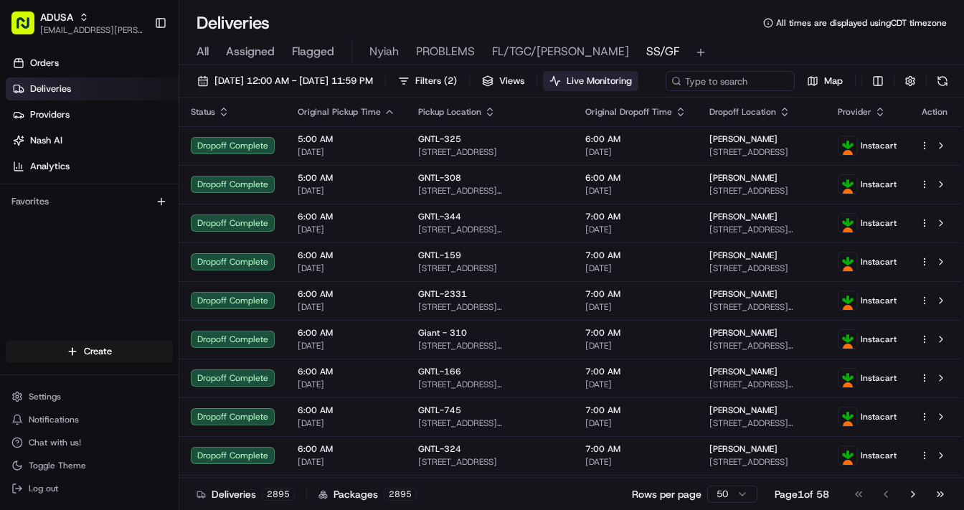
click at [632, 80] on span "Live Monitoring" at bounding box center [599, 81] width 65 height 13
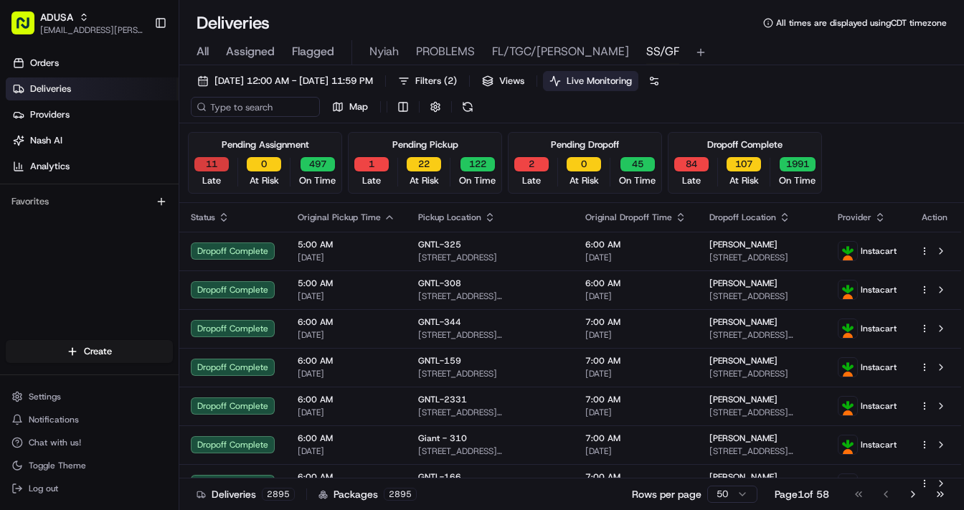
click at [215, 161] on button "11" at bounding box center [211, 164] width 34 height 14
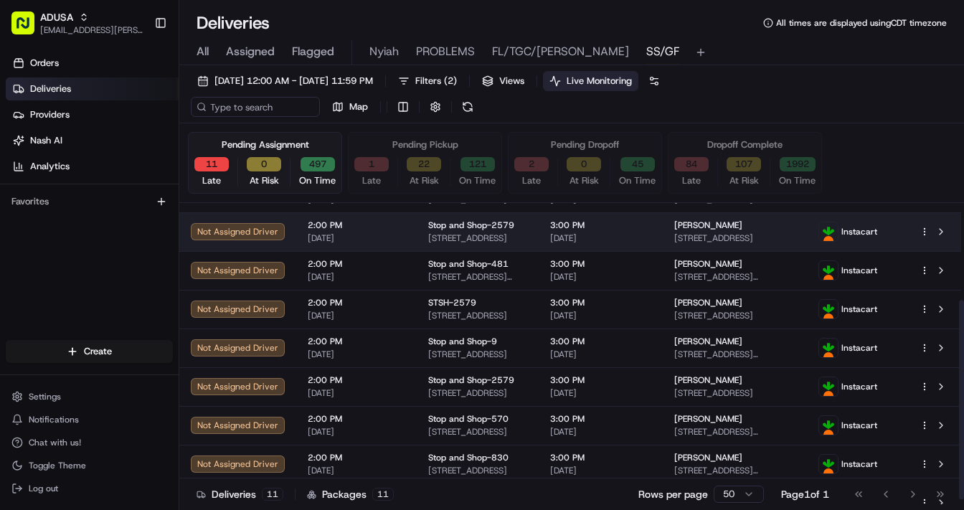
scroll to position [153, 0]
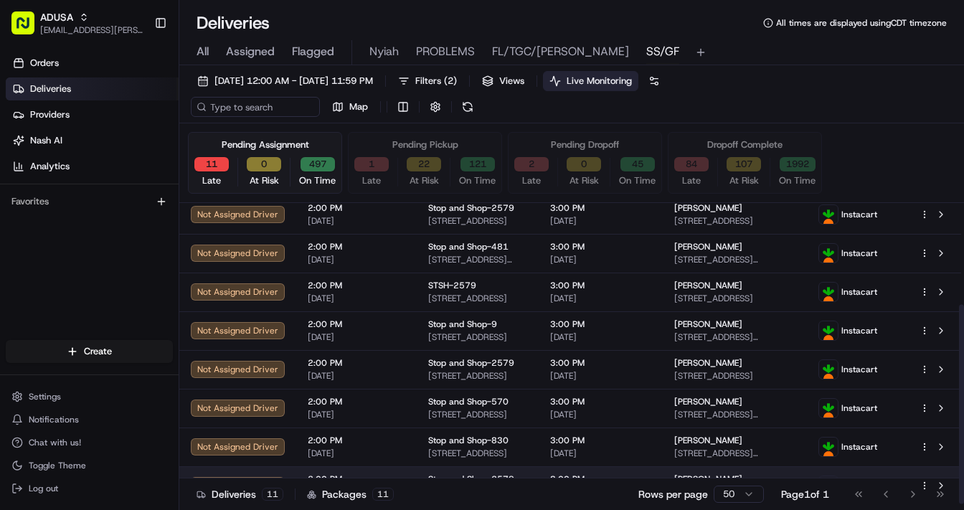
click at [651, 474] on span "3:00 PM" at bounding box center [600, 478] width 101 height 11
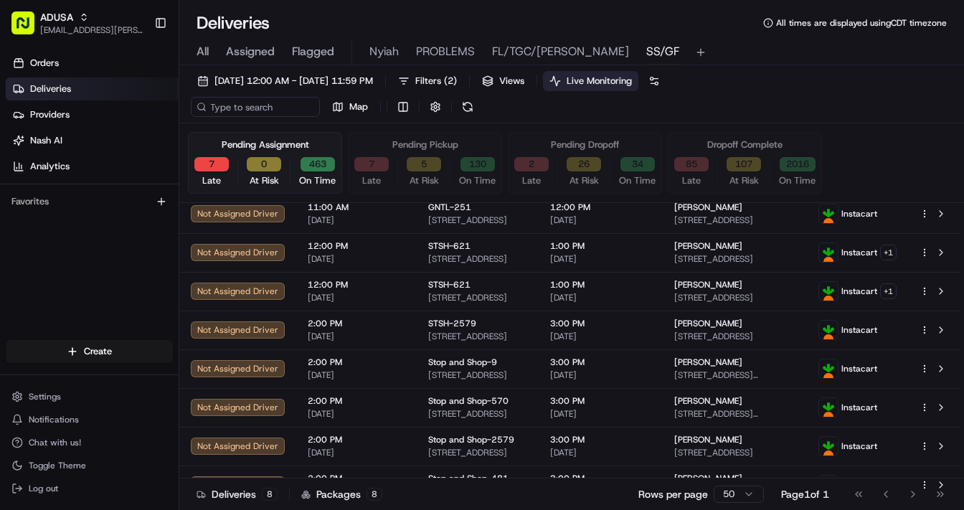
scroll to position [0, 0]
